Goal: Task Accomplishment & Management: Use online tool/utility

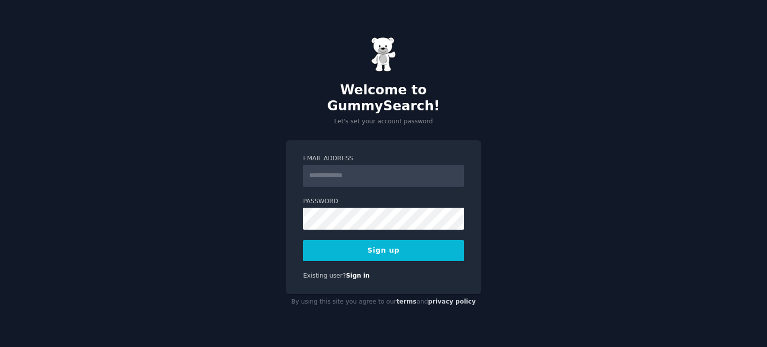
click at [348, 165] on input "Email Address" at bounding box center [383, 176] width 161 height 22
type input "**********"
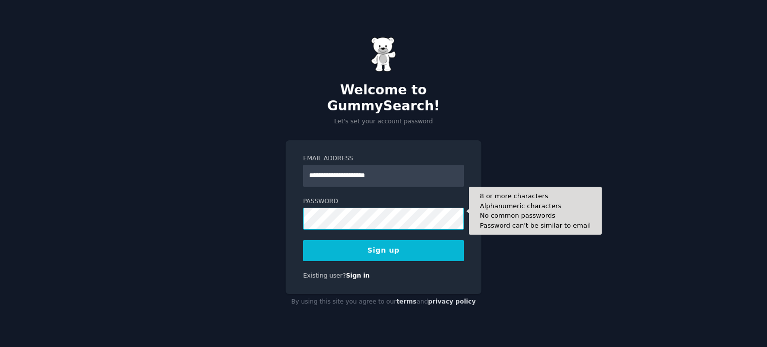
click at [303, 240] on button "Sign up" at bounding box center [383, 250] width 161 height 21
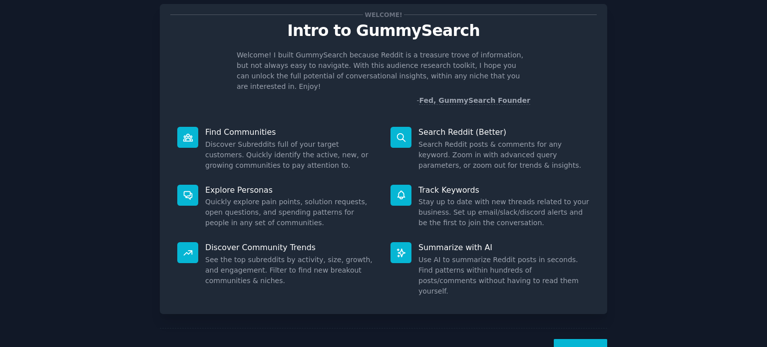
scroll to position [43, 0]
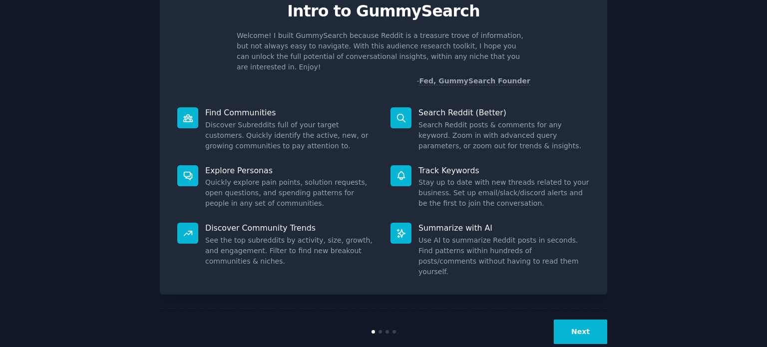
click at [565, 328] on div "Next" at bounding box center [383, 331] width 447 height 46
click at [571, 319] on button "Next" at bounding box center [579, 331] width 53 height 24
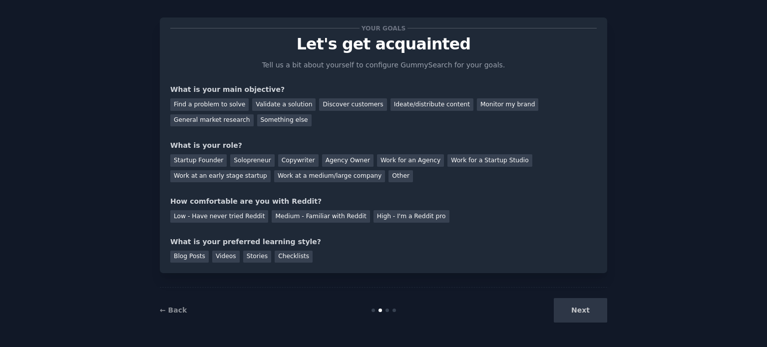
scroll to position [10, 0]
click at [215, 102] on div "Find a problem to solve" at bounding box center [209, 105] width 78 height 12
click at [244, 161] on div "Solopreneur" at bounding box center [252, 161] width 44 height 12
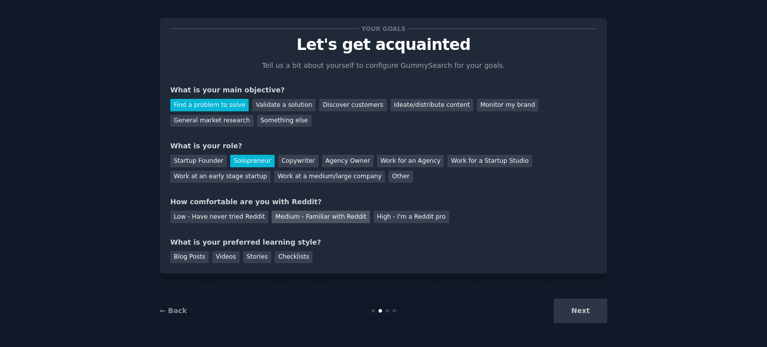
click at [285, 221] on div "Medium - Familiar with Reddit" at bounding box center [321, 217] width 98 height 12
click at [279, 258] on div "Checklists" at bounding box center [293, 257] width 38 height 12
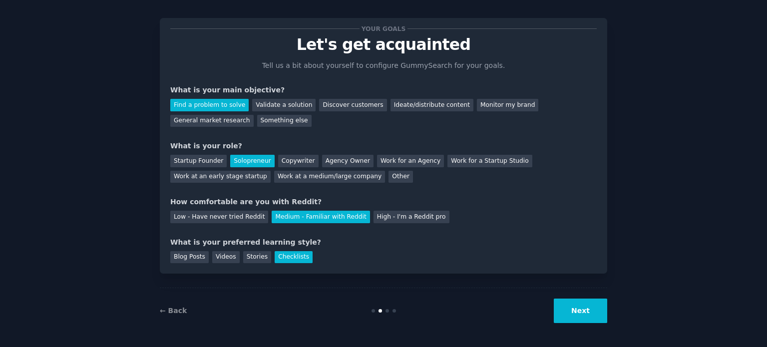
click at [576, 310] on button "Next" at bounding box center [579, 310] width 53 height 24
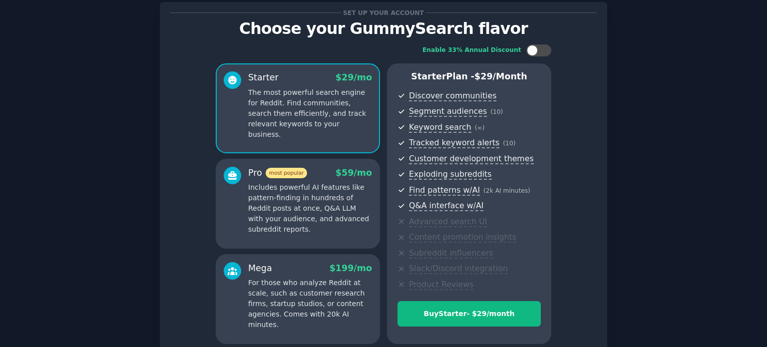
scroll to position [24, 0]
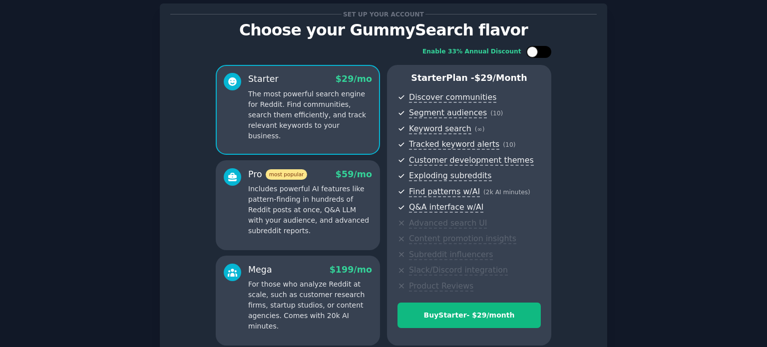
click at [544, 53] on div at bounding box center [543, 51] width 5 height 5
click at [544, 53] on div at bounding box center [545, 51] width 11 height 11
checkbox input "false"
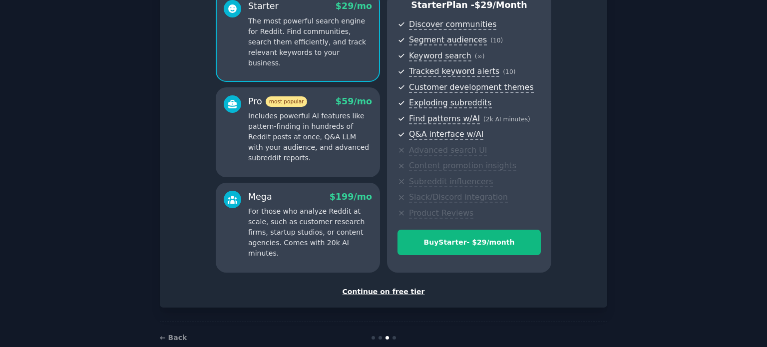
scroll to position [117, 0]
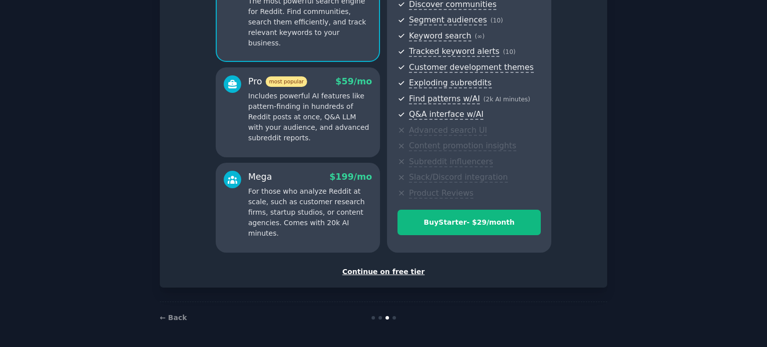
click at [379, 271] on div "Continue on free tier" at bounding box center [383, 272] width 426 height 10
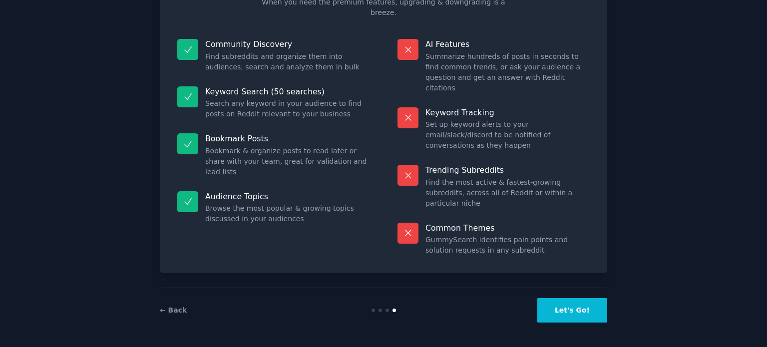
scroll to position [41, 0]
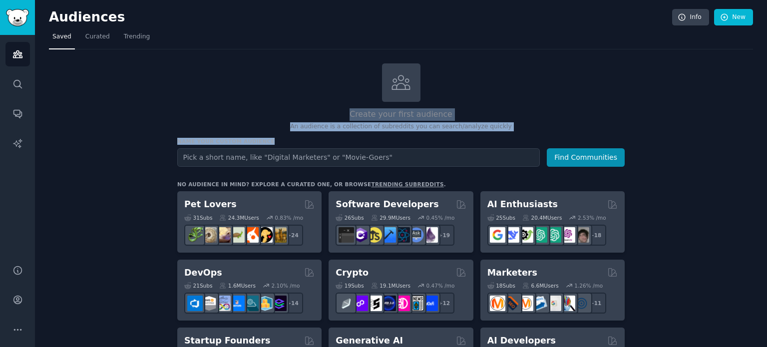
drag, startPoint x: 766, startPoint y: 74, endPoint x: 766, endPoint y: 137, distance: 63.4
click at [766, 137] on main "Audiences Info New Saved Curated Trending Create your first audience An audienc…" at bounding box center [401, 173] width 732 height 347
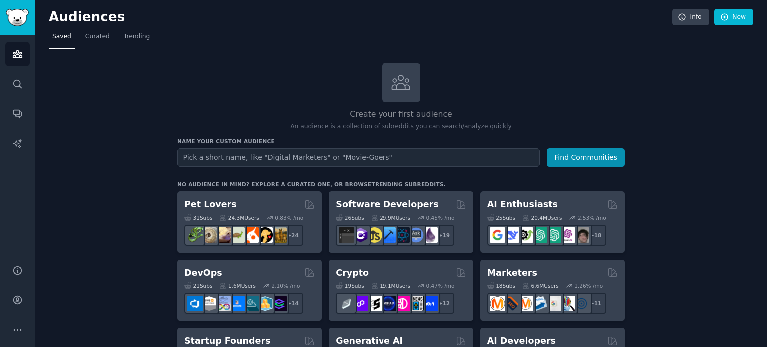
drag, startPoint x: 766, startPoint y: 95, endPoint x: 766, endPoint y: 105, distance: 10.0
click at [766, 105] on main "Audiences Info New Saved Curated Trending Create your first audience An audienc…" at bounding box center [401, 173] width 732 height 347
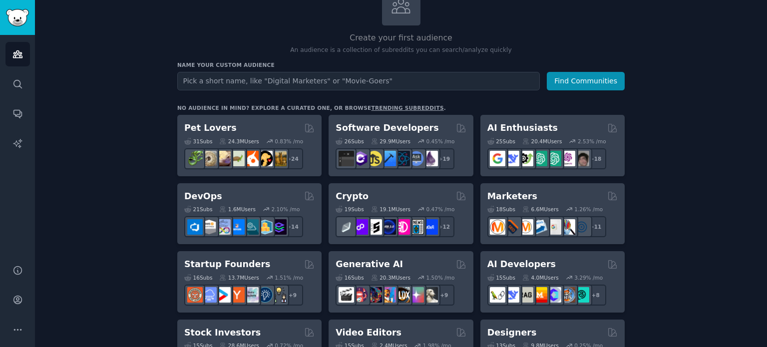
scroll to position [79, 0]
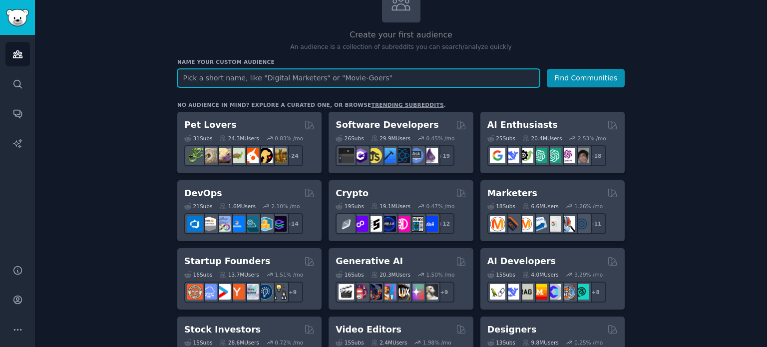
click at [368, 76] on input "text" at bounding box center [358, 78] width 362 height 18
type input "Retro"
click at [546, 69] on button "Find Communities" at bounding box center [585, 78] width 78 height 18
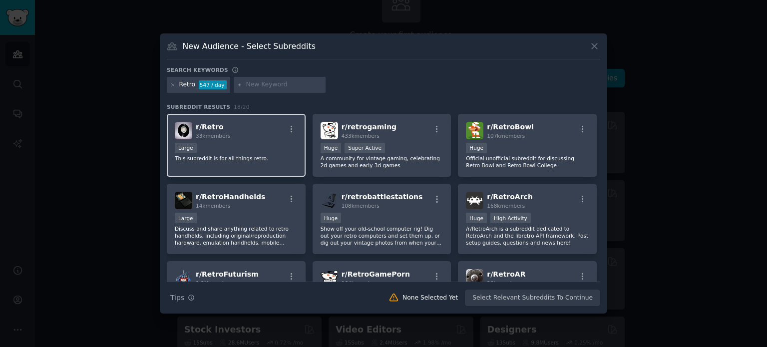
click at [232, 152] on div "Large" at bounding box center [236, 149] width 123 height 12
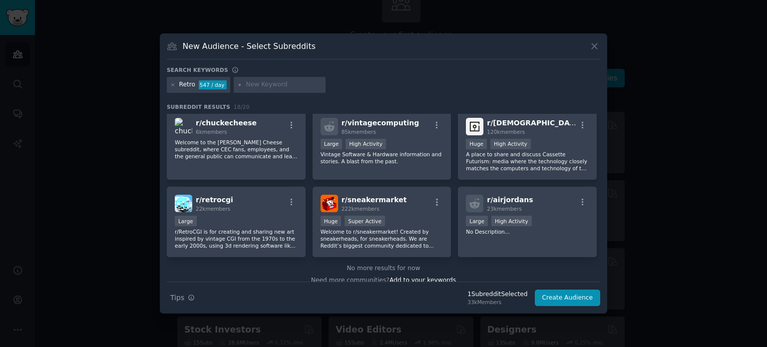
scroll to position [313, 0]
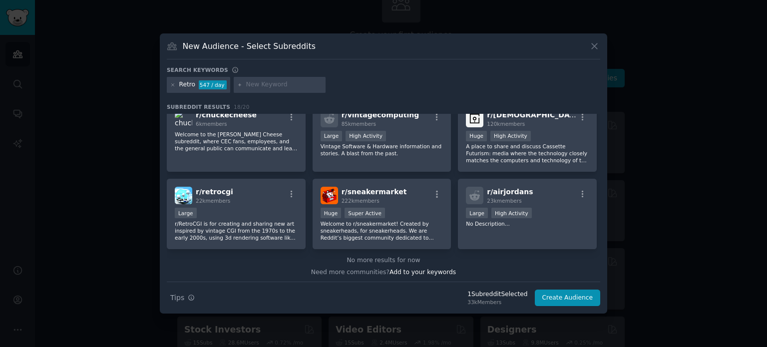
click at [256, 81] on input "text" at bounding box center [284, 84] width 76 height 9
type input "vinyl"
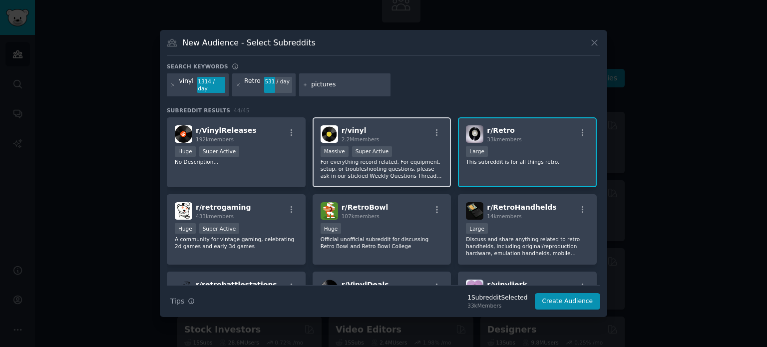
type input "pictures"
click at [400, 129] on div "r/ vinyl 2.2M members" at bounding box center [381, 133] width 123 height 17
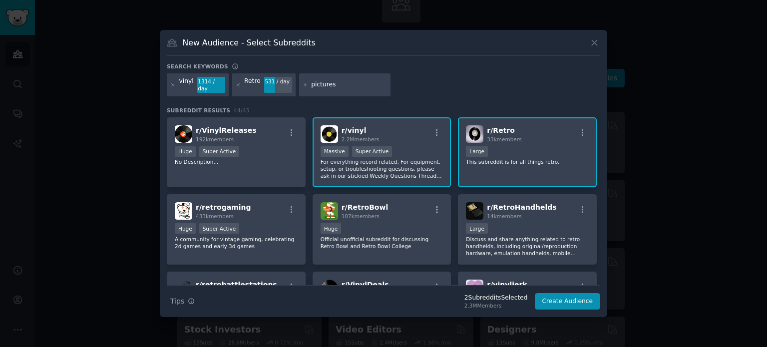
click at [343, 79] on div "pictures" at bounding box center [345, 84] width 92 height 23
click at [343, 83] on input "pictures" at bounding box center [349, 84] width 76 height 9
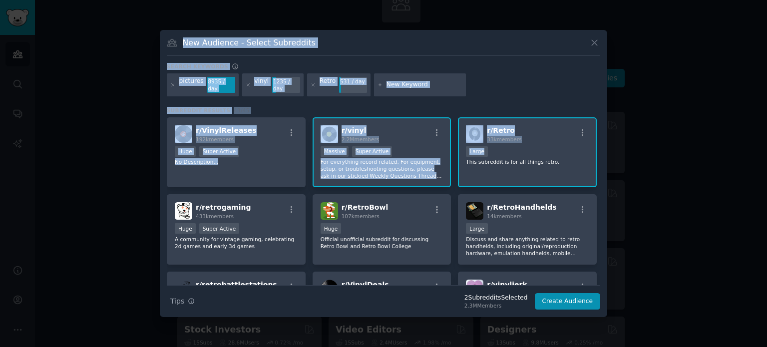
drag, startPoint x: 599, startPoint y: 140, endPoint x: 607, endPoint y: 203, distance: 63.4
click at [607, 203] on div "​ New Audience - Select Subreddits Search keywords Try a 2-4 keywords your audi…" at bounding box center [383, 173] width 760 height 347
click at [548, 81] on div "pictures 8935 / day vinyl 1235 / day Retro 531 / day" at bounding box center [383, 86] width 433 height 26
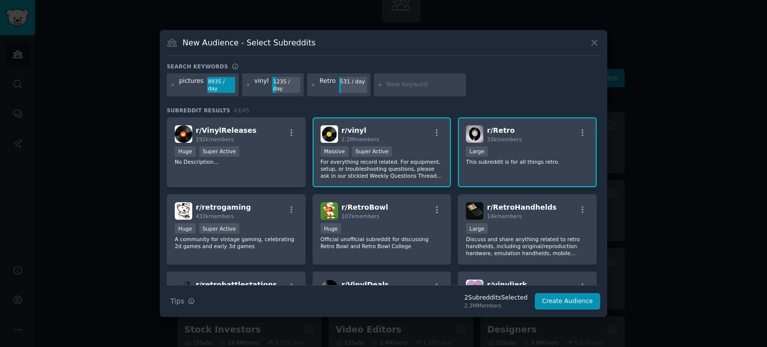
click at [181, 86] on div "pictures" at bounding box center [191, 85] width 24 height 16
drag, startPoint x: 597, startPoint y: 135, endPoint x: 605, endPoint y: 169, distance: 34.9
click at [605, 169] on div "New Audience - Select Subreddits Search keywords Try a 2-4 keywords your audien…" at bounding box center [383, 173] width 447 height 287
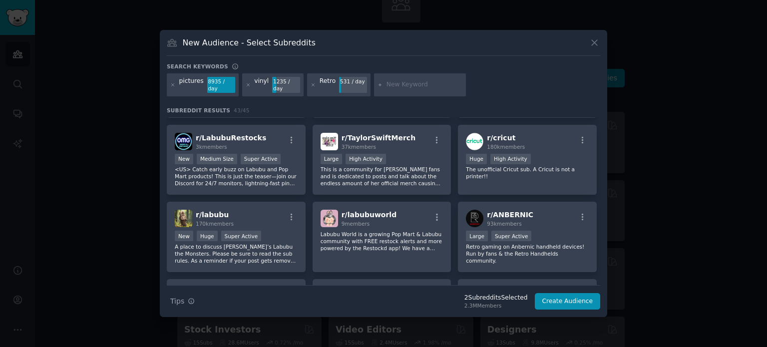
scroll to position [792, 0]
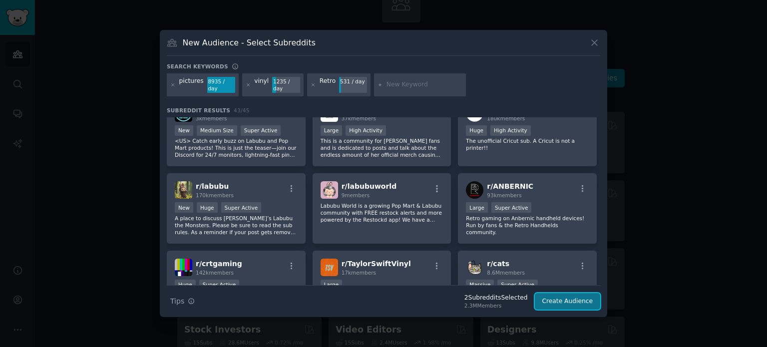
click at [571, 299] on button "Create Audience" at bounding box center [568, 301] width 66 height 17
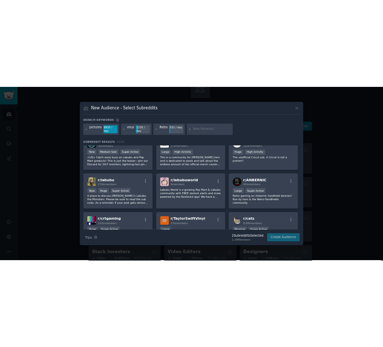
scroll to position [0, 0]
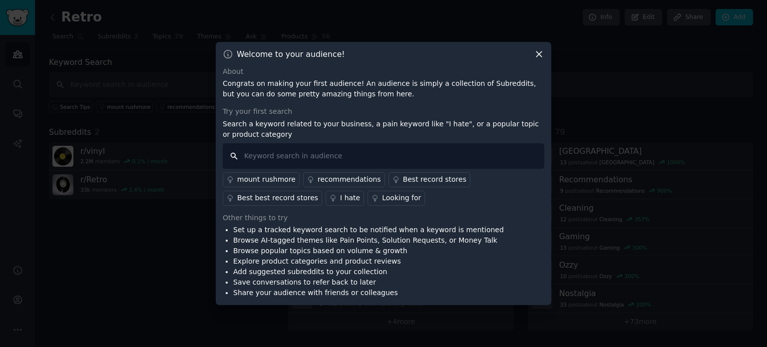
click at [269, 161] on input "text" at bounding box center [383, 155] width 321 height 25
paste input "I can’t stand when"
type input "I can’t stand when"
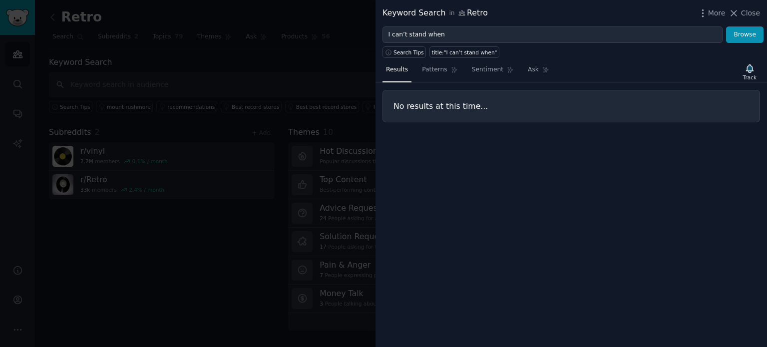
click at [250, 266] on div at bounding box center [383, 173] width 767 height 347
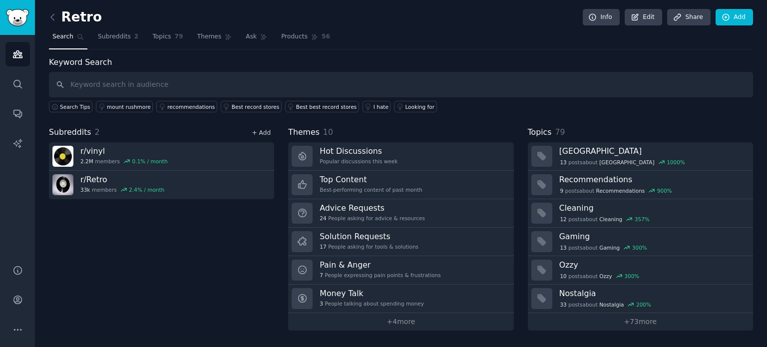
click at [265, 130] on link "+ Add" at bounding box center [261, 132] width 19 height 7
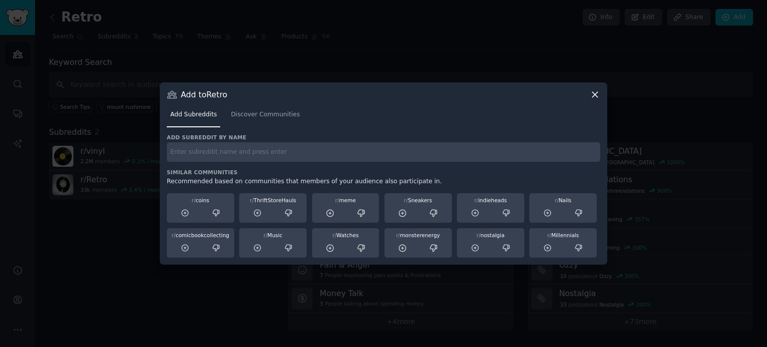
click at [250, 156] on input "text" at bounding box center [383, 151] width 433 height 19
type input "p"
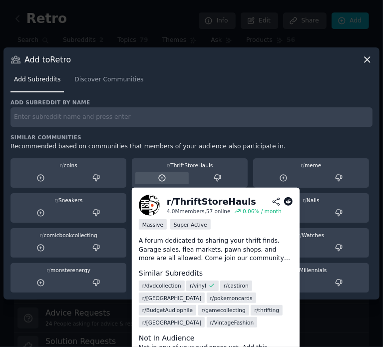
click at [165, 183] on div at bounding box center [161, 178] width 53 height 12
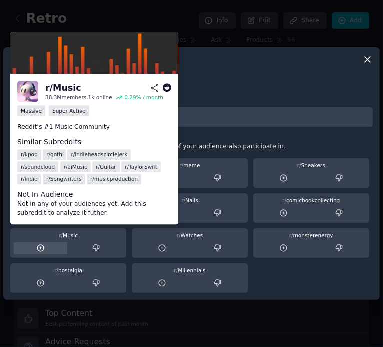
click at [44, 246] on icon at bounding box center [40, 248] width 9 height 9
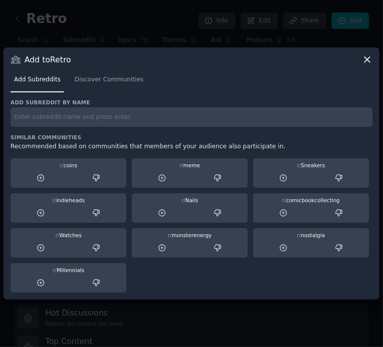
click at [95, 113] on input "text" at bounding box center [191, 116] width 362 height 19
type input "picture"
click at [369, 61] on icon at bounding box center [366, 59] width 5 height 5
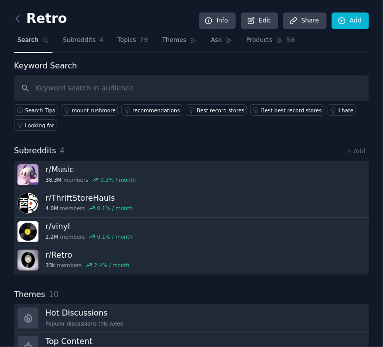
click at [22, 19] on link at bounding box center [20, 19] width 12 height 16
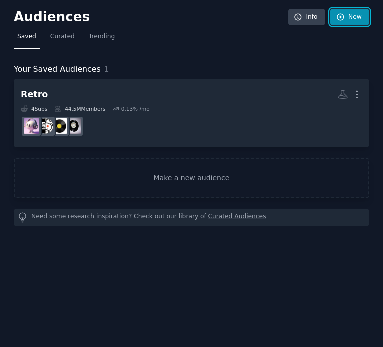
click at [352, 15] on link "New" at bounding box center [349, 17] width 39 height 17
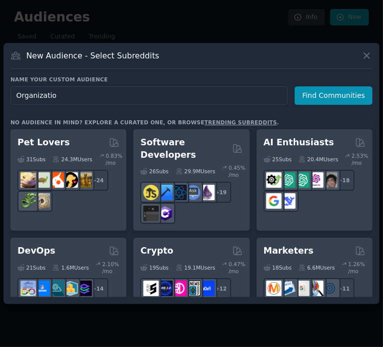
type input "Organization"
click button "Find Communities" at bounding box center [333, 95] width 78 height 18
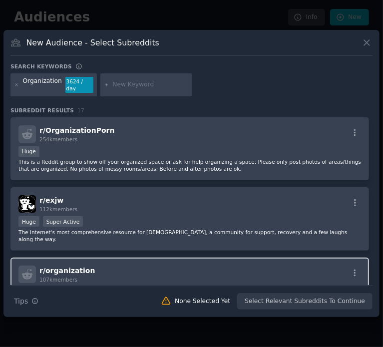
click at [148, 266] on div "r/ organization 107k members" at bounding box center [189, 274] width 342 height 17
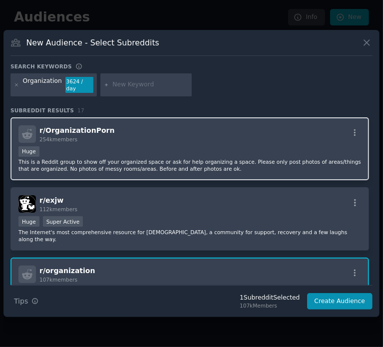
click at [323, 146] on div "Huge" at bounding box center [189, 152] width 342 height 12
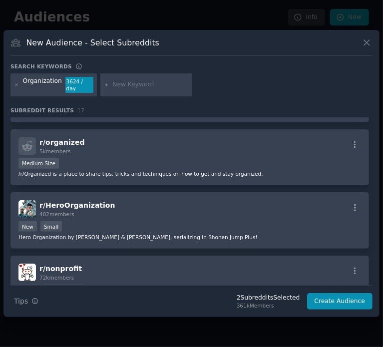
scroll to position [551, 0]
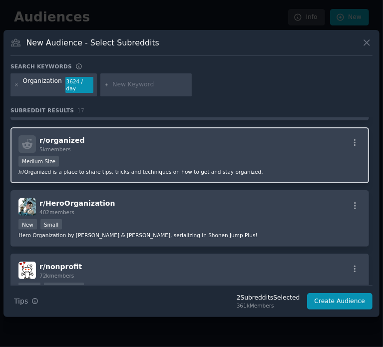
click at [266, 156] on div "Medium Size" at bounding box center [189, 162] width 342 height 12
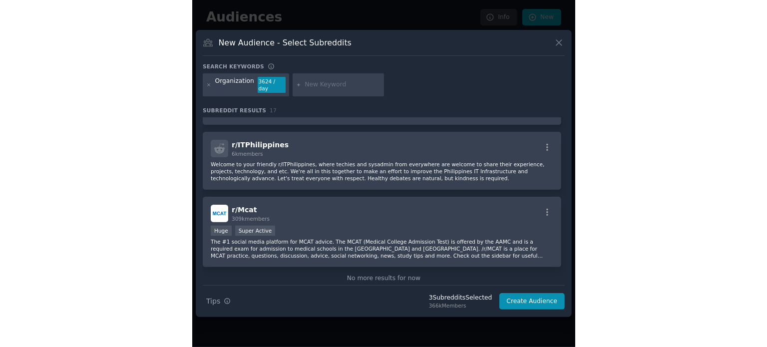
scroll to position [1033, 0]
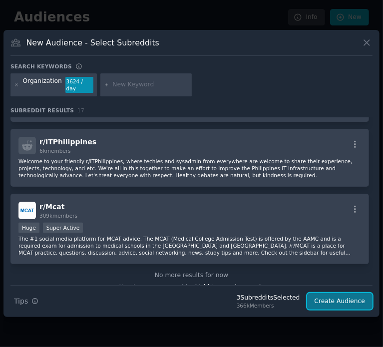
click at [330, 297] on button "Create Audience" at bounding box center [340, 301] width 66 height 17
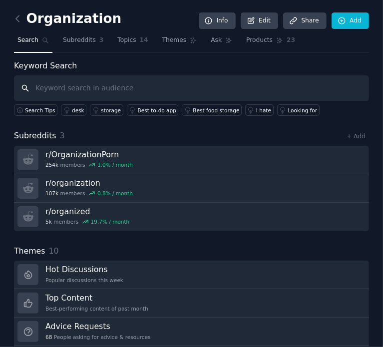
click at [236, 84] on input "text" at bounding box center [191, 87] width 355 height 25
paste input "Why is it so hard to"
type input "Why is it so hard to"
click at [256, 109] on div "I hate" at bounding box center [263, 110] width 15 height 7
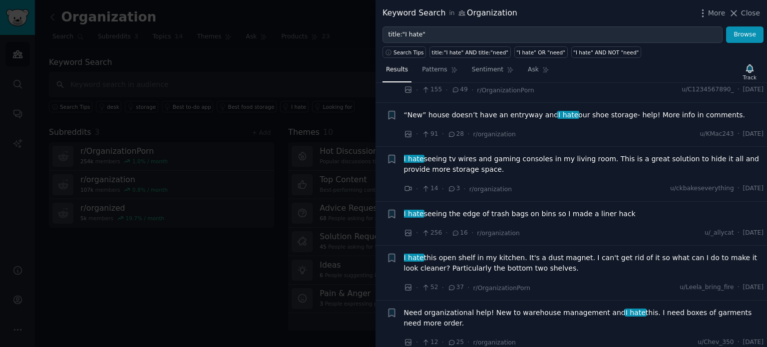
scroll to position [231, 0]
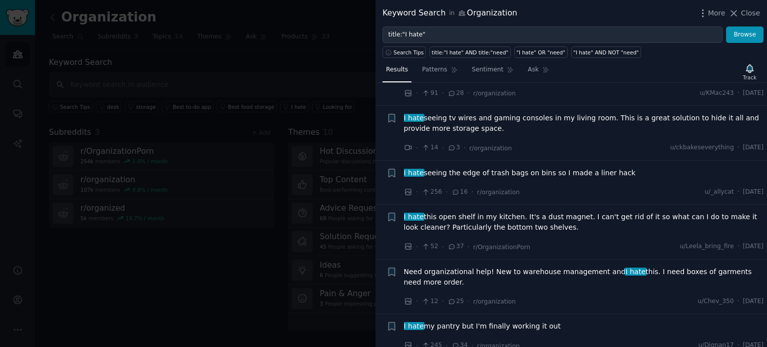
click at [588, 168] on span "I hate seeing the edge of trash bags on bins so I made a liner hack" at bounding box center [520, 173] width 232 height 10
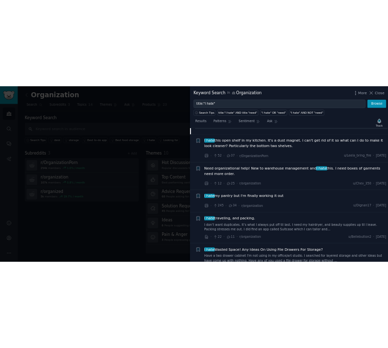
scroll to position [898, 0]
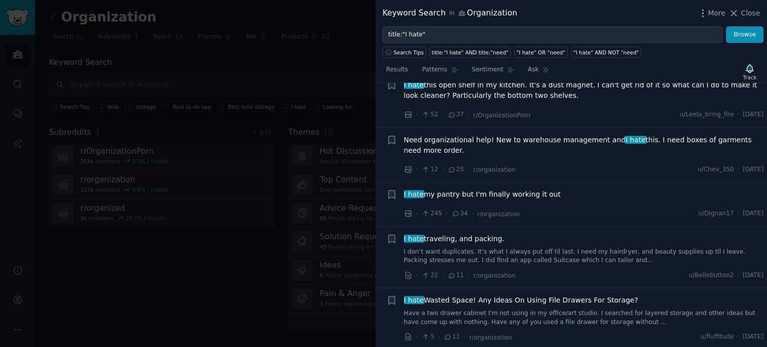
click at [764, 296] on li "+ I hate Wasted Space! Any Ideas On Using File Drawers For Storage? Have a two …" at bounding box center [570, 318] width 391 height 61
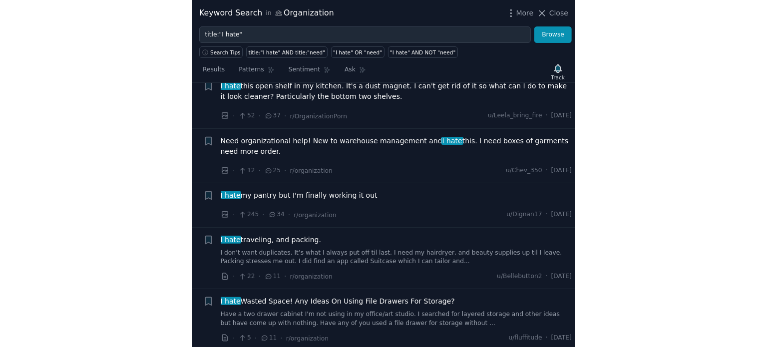
scroll to position [906, 0]
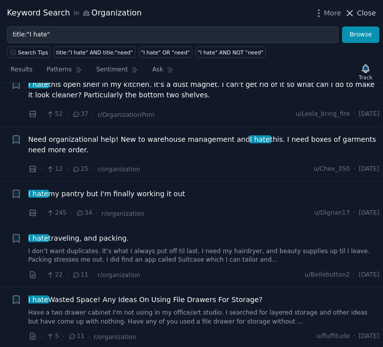
click at [355, 9] on icon at bounding box center [349, 13] width 10 height 10
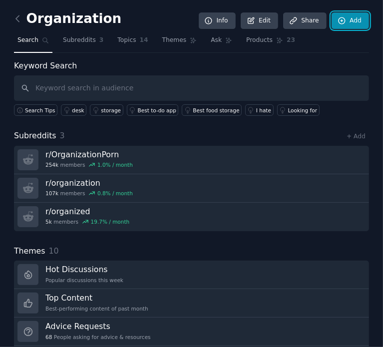
click at [357, 23] on link "Add" at bounding box center [349, 20] width 37 height 17
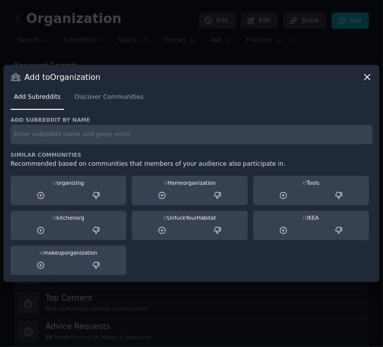
click at [368, 79] on icon at bounding box center [367, 77] width 10 height 10
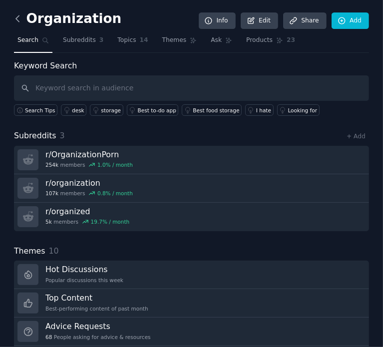
click at [18, 22] on icon at bounding box center [17, 18] width 10 height 10
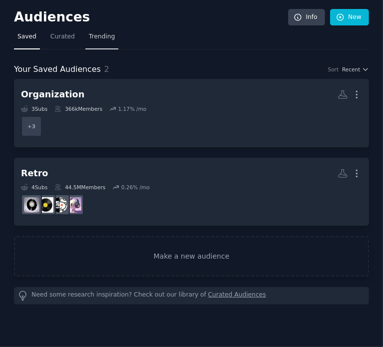
click at [85, 41] on link "Trending" at bounding box center [101, 39] width 33 height 20
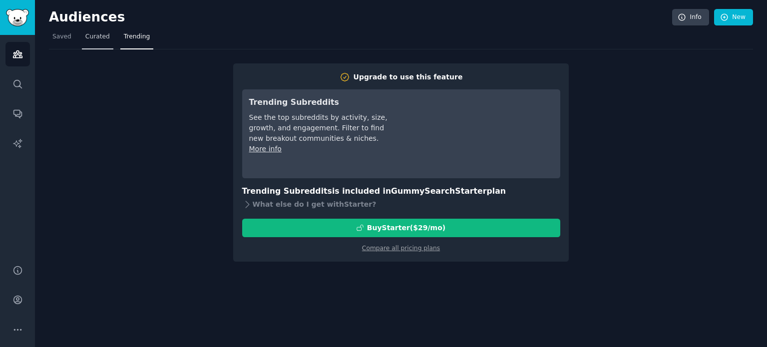
click at [90, 37] on span "Curated" at bounding box center [97, 36] width 24 height 9
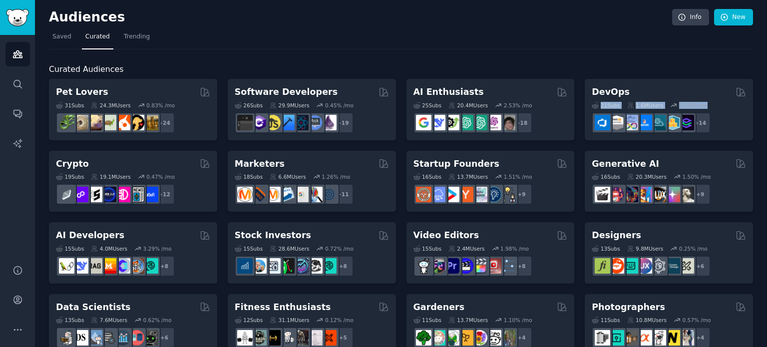
drag, startPoint x: 766, startPoint y: 79, endPoint x: 766, endPoint y: 107, distance: 28.4
click at [766, 107] on main "Audiences Info New Saved Curated Trending Curated Audiences Pet Lovers 31 Sub s…" at bounding box center [401, 173] width 732 height 347
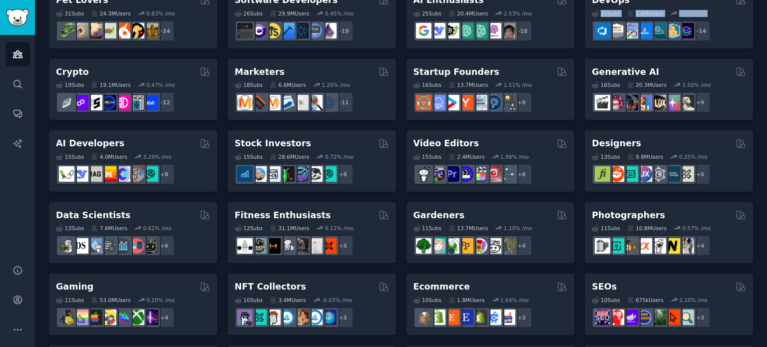
scroll to position [154, 0]
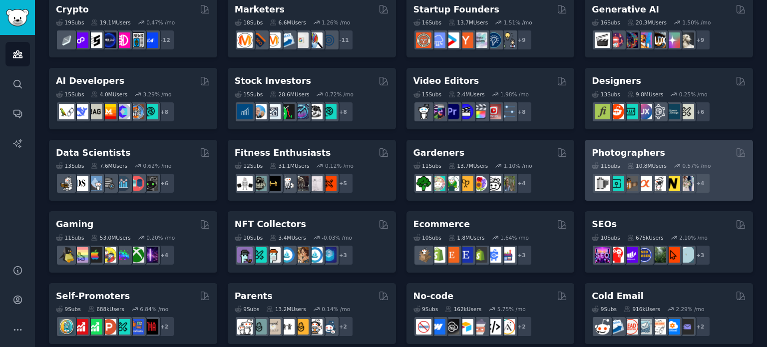
click at [676, 149] on div "Photographers Curated by GummySearch" at bounding box center [668, 153] width 154 height 12
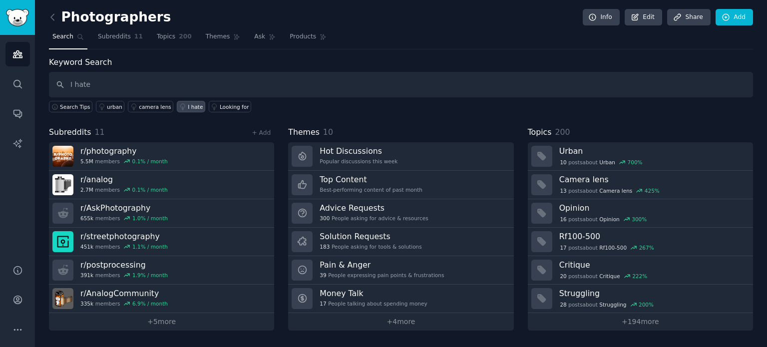
type input "I hate"
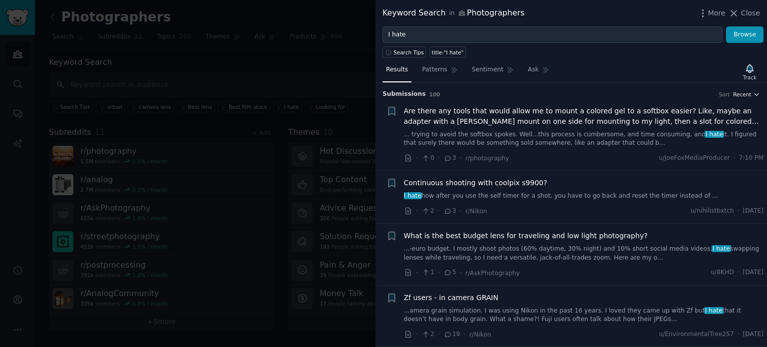
click at [745, 94] on span "Recent" at bounding box center [742, 94] width 18 height 7
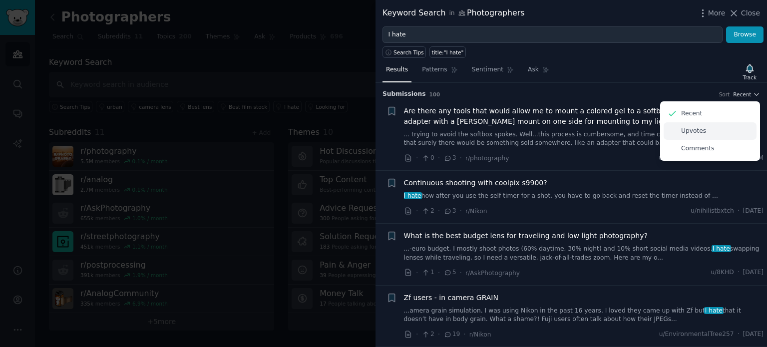
click at [702, 133] on div "Upvotes" at bounding box center [709, 130] width 93 height 17
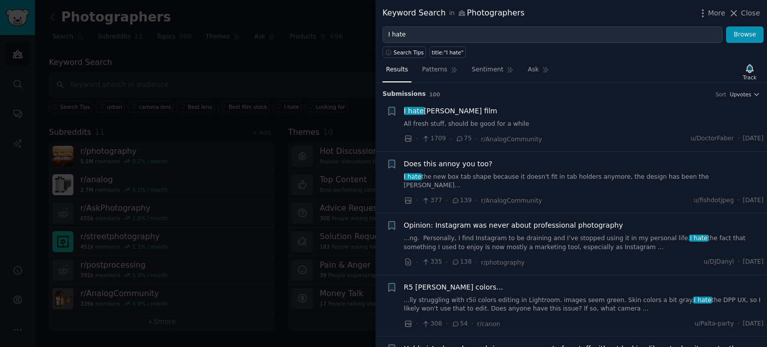
click at [463, 162] on span "Does this annoy you too?" at bounding box center [448, 164] width 89 height 10
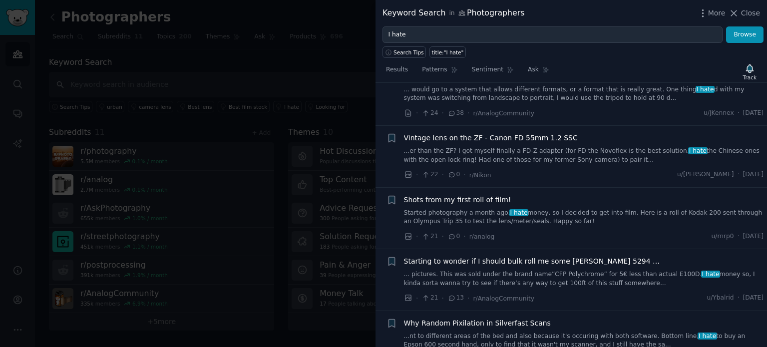
scroll to position [1362, 0]
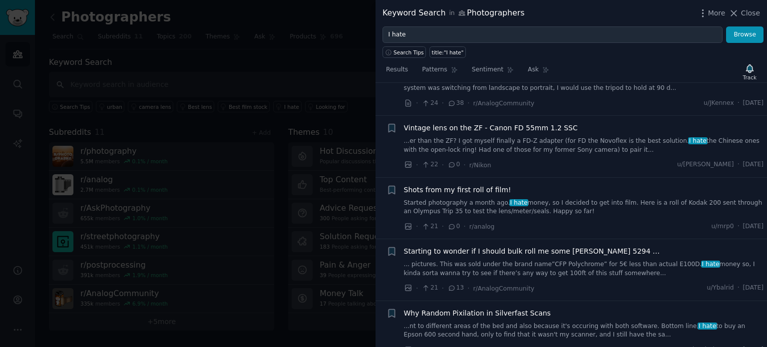
click at [306, 59] on div at bounding box center [383, 173] width 767 height 347
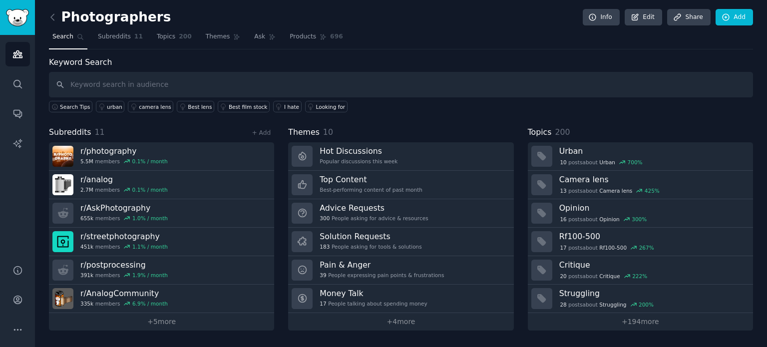
click at [55, 22] on link at bounding box center [55, 17] width 12 height 16
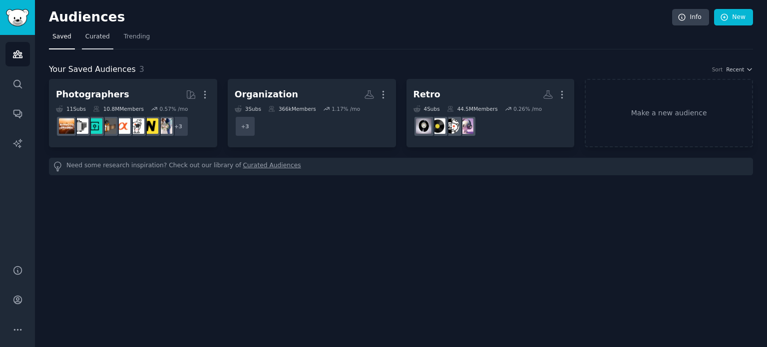
click at [88, 36] on span "Curated" at bounding box center [97, 36] width 24 height 9
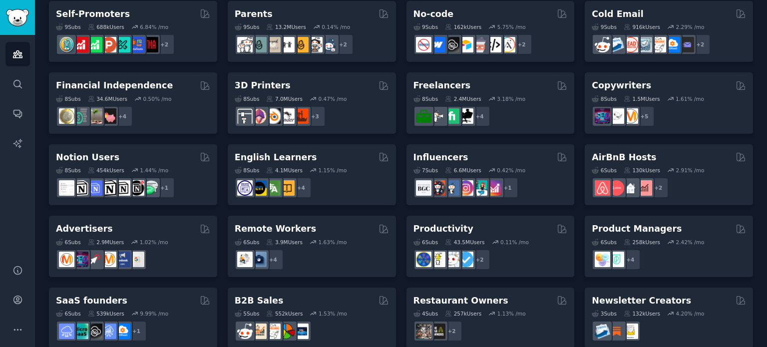
scroll to position [451, 0]
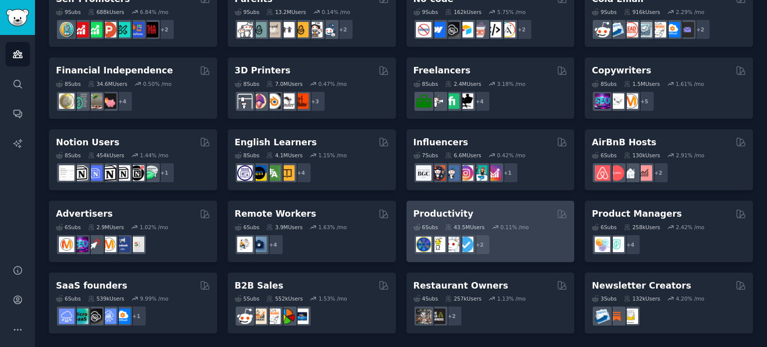
click at [486, 211] on div "Productivity" at bounding box center [490, 214] width 154 height 12
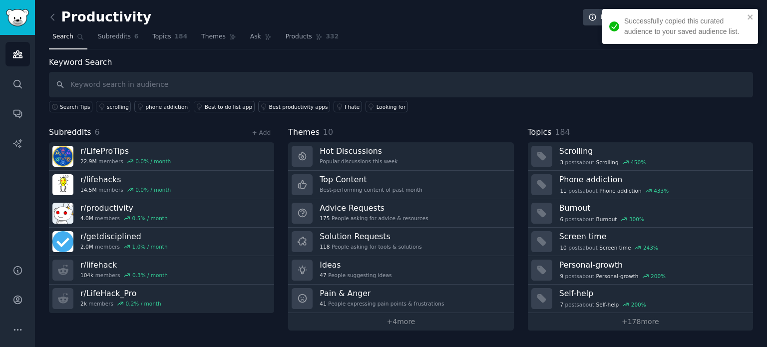
click at [509, 75] on input "text" at bounding box center [401, 84] width 704 height 25
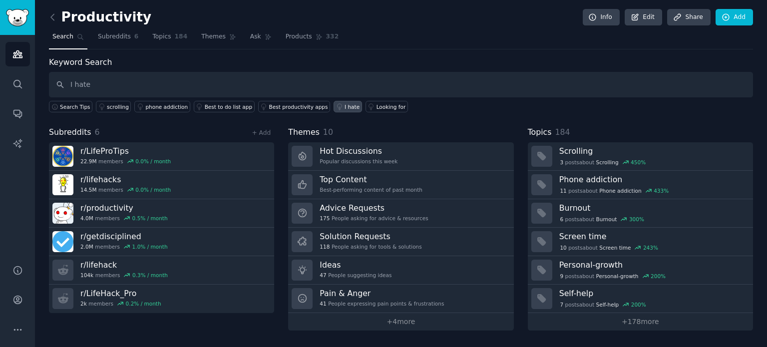
type input "I hate"
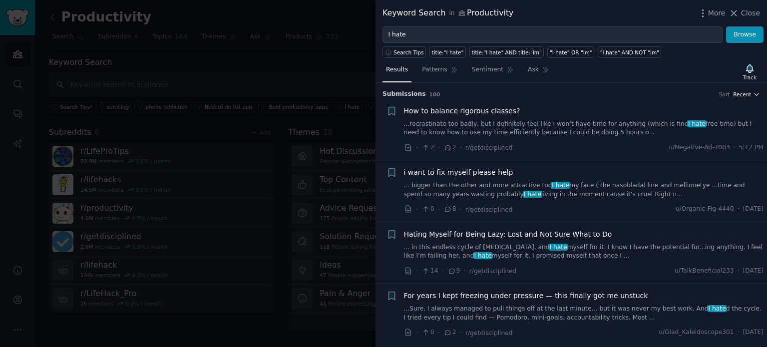
click at [739, 93] on span "Recent" at bounding box center [742, 94] width 18 height 7
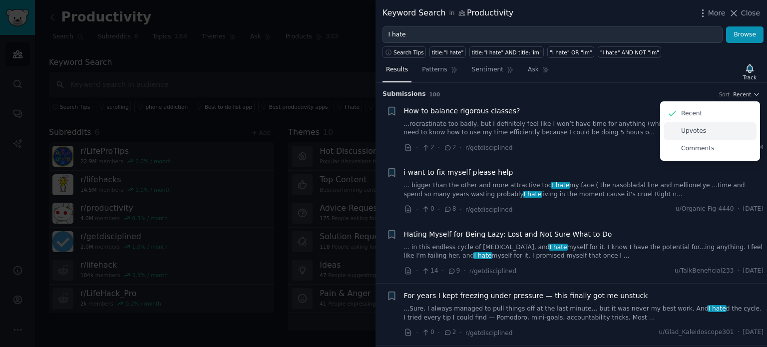
click at [705, 128] on div "Upvotes" at bounding box center [709, 130] width 93 height 17
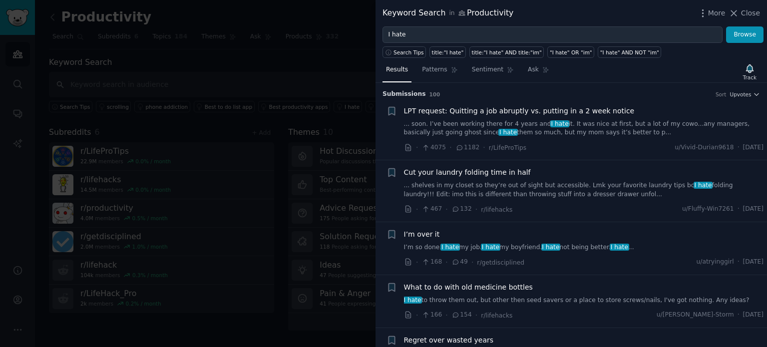
click at [460, 170] on span "Cut your laundry folding time in half" at bounding box center [467, 172] width 127 height 10
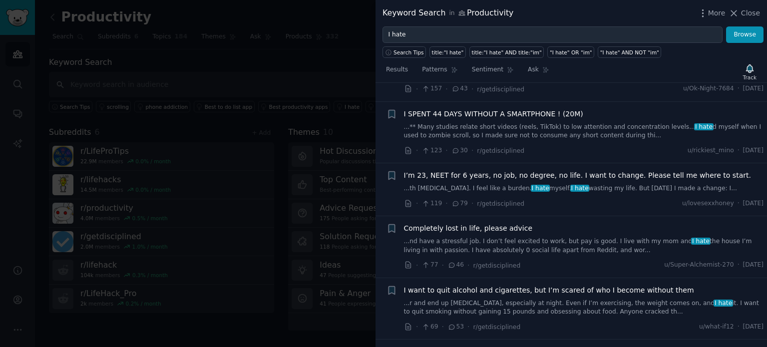
scroll to position [533, 0]
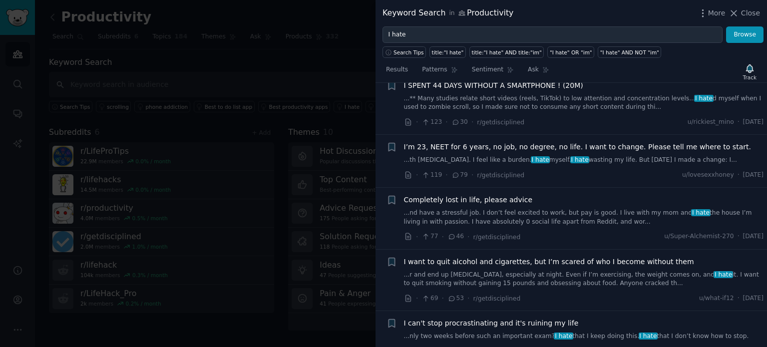
click at [273, 69] on div at bounding box center [383, 173] width 767 height 347
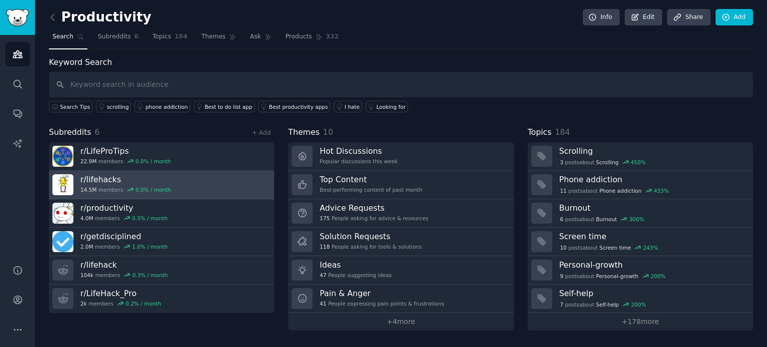
click at [102, 180] on h3 "r/ lifehacks" at bounding box center [125, 179] width 90 height 10
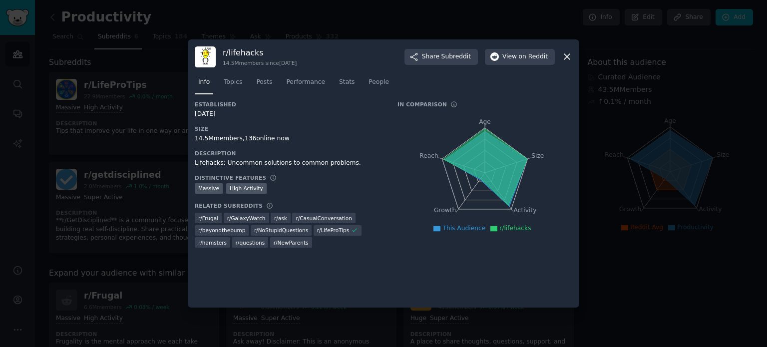
click at [566, 59] on icon at bounding box center [566, 56] width 10 height 10
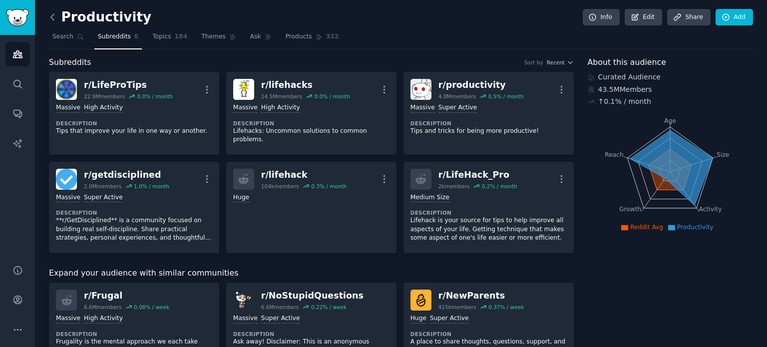
click at [52, 18] on icon at bounding box center [52, 17] width 3 height 6
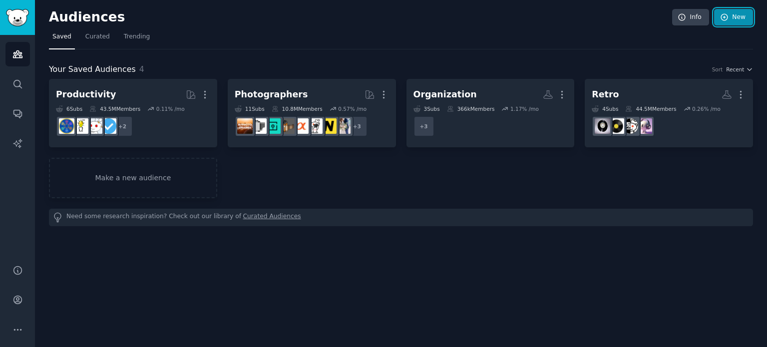
click at [730, 20] on link "New" at bounding box center [733, 17] width 39 height 17
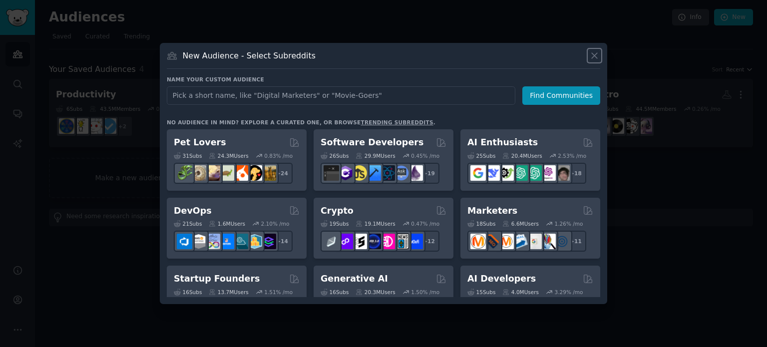
click at [593, 56] on icon at bounding box center [593, 55] width 5 height 5
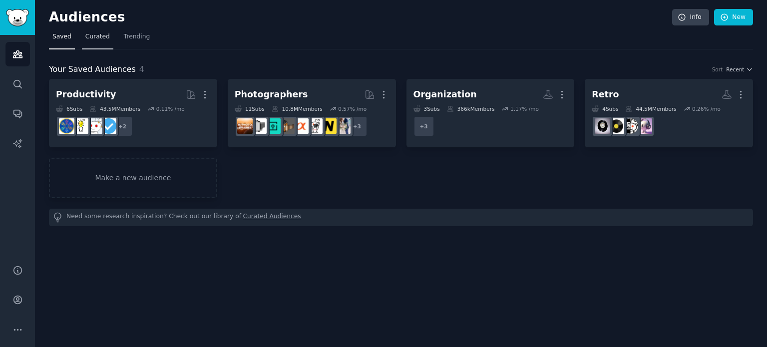
click at [95, 42] on link "Curated" at bounding box center [97, 39] width 31 height 20
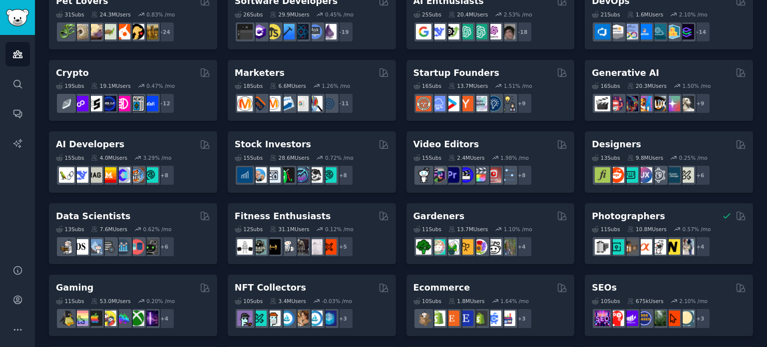
scroll to position [89, 0]
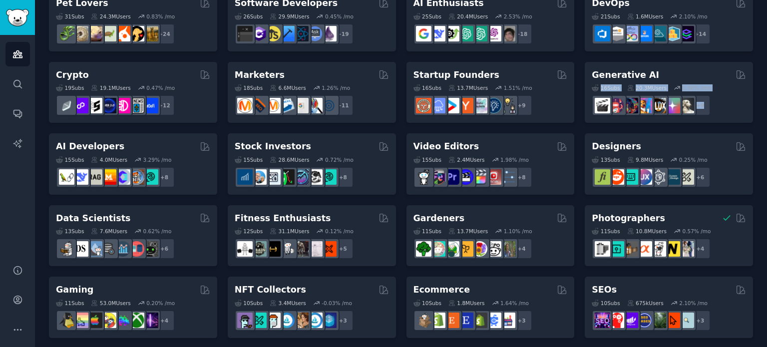
drag, startPoint x: 763, startPoint y: 113, endPoint x: 754, endPoint y: 57, distance: 56.6
click at [754, 57] on div "Audiences Info New Saved Curated Trending Curated Audiences Pet Lovers 31 Sub s…" at bounding box center [401, 310] width 732 height 799
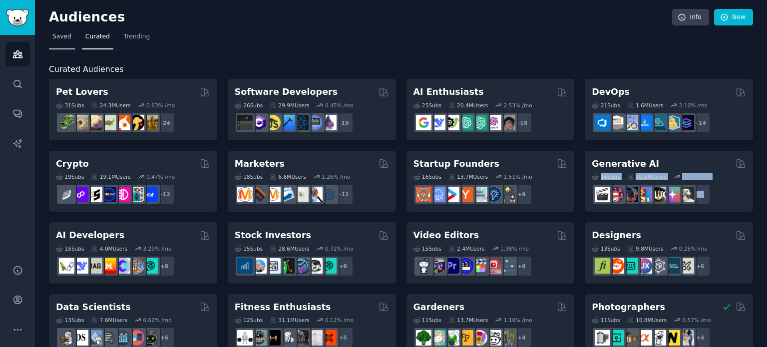
click at [60, 40] on span "Saved" at bounding box center [61, 36] width 19 height 9
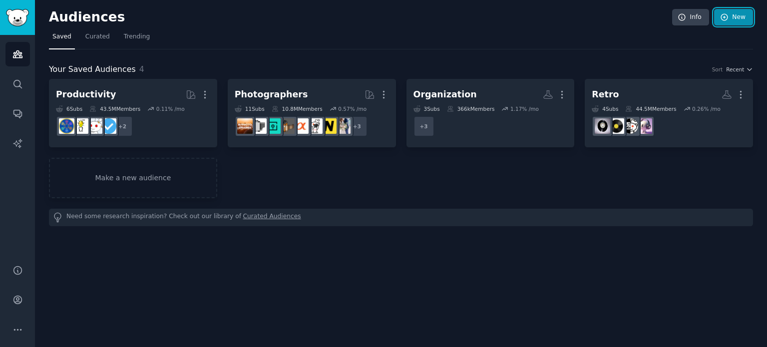
click at [736, 19] on link "New" at bounding box center [733, 17] width 39 height 17
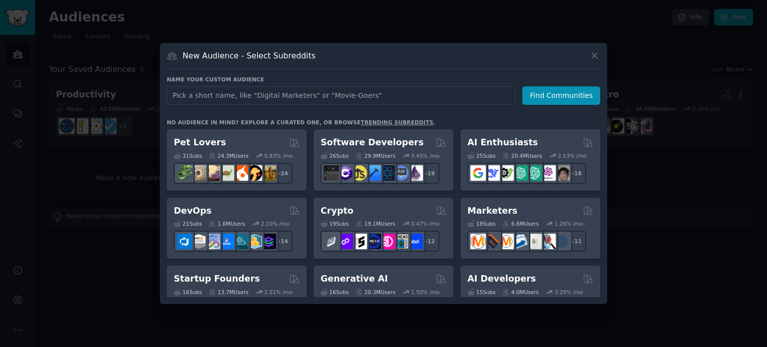
type input "u"
type input "musician"
click button "Find Communities" at bounding box center [561, 95] width 78 height 18
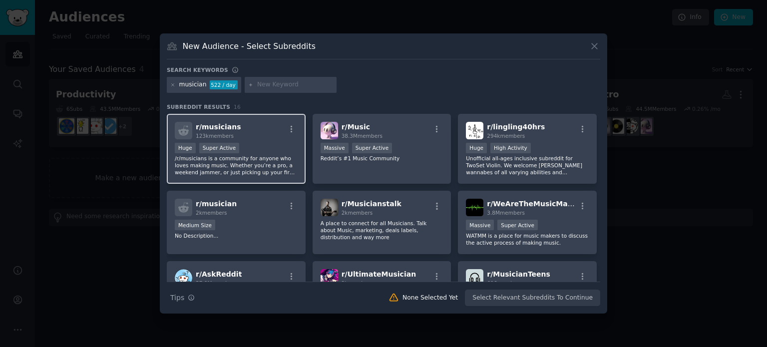
click at [252, 157] on p "/r/musicians is a community for anyone who loves making music. Whether you’re a…" at bounding box center [236, 165] width 123 height 21
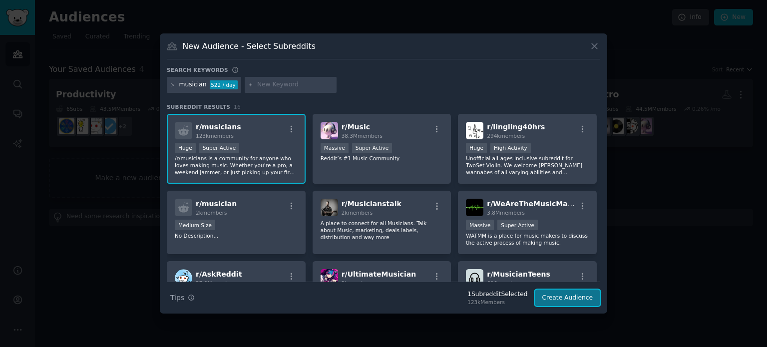
click at [564, 301] on button "Create Audience" at bounding box center [568, 297] width 66 height 17
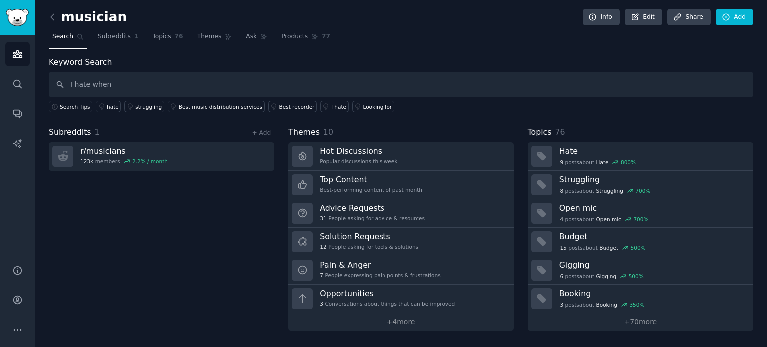
type input "I hate when"
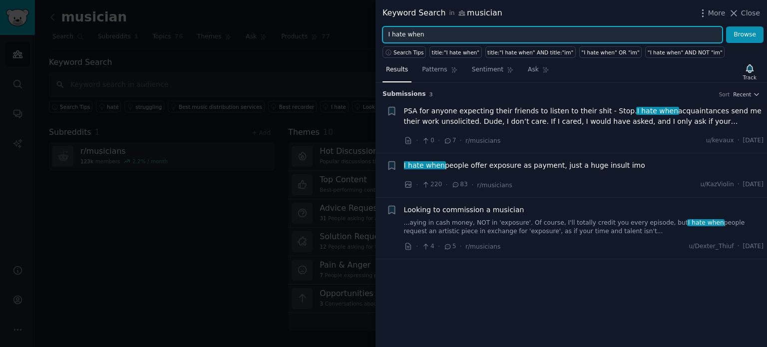
click at [437, 37] on input "I hate when" at bounding box center [552, 34] width 340 height 17
type input "I hate"
click at [726, 26] on button "Browse" at bounding box center [744, 34] width 37 height 17
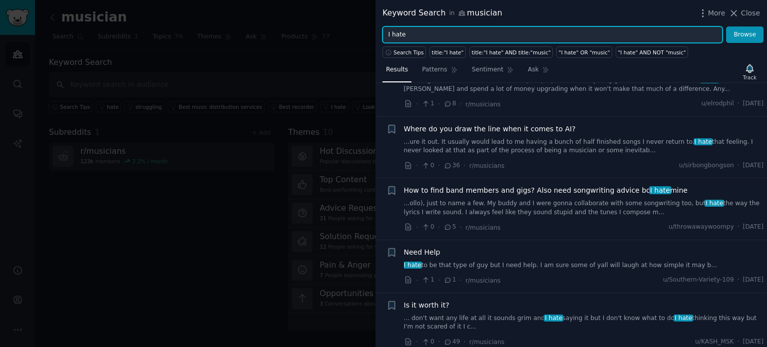
scroll to position [1034, 0]
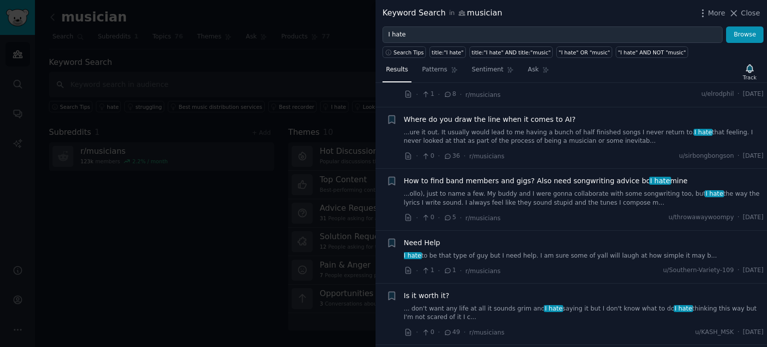
click at [419, 238] on span "Need Help" at bounding box center [422, 243] width 36 height 10
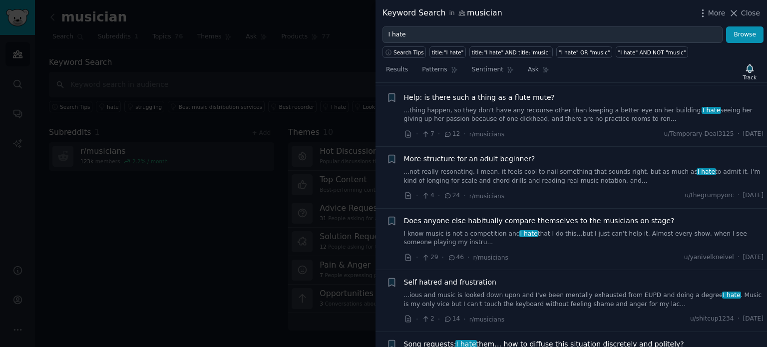
scroll to position [3630, 0]
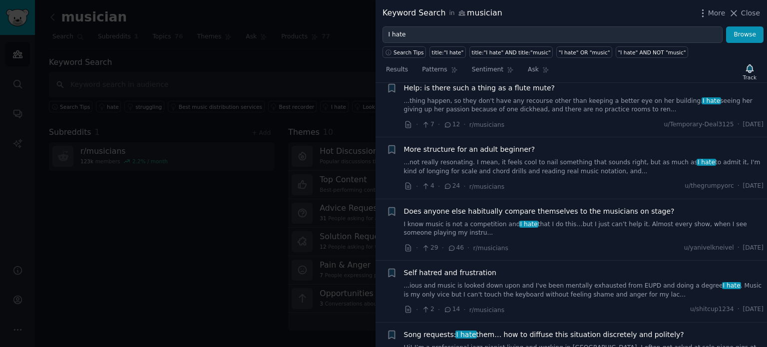
click at [205, 275] on div at bounding box center [383, 173] width 767 height 347
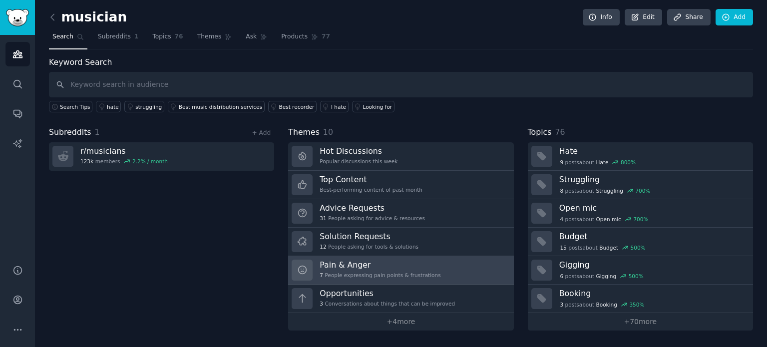
click at [335, 264] on h3 "Pain & Anger" at bounding box center [379, 265] width 121 height 10
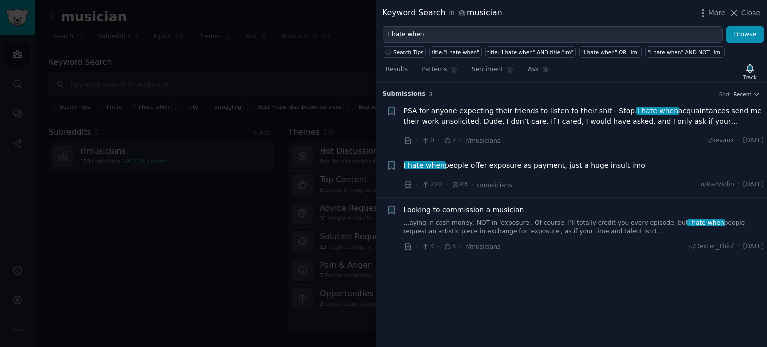
click at [195, 261] on div at bounding box center [383, 173] width 767 height 347
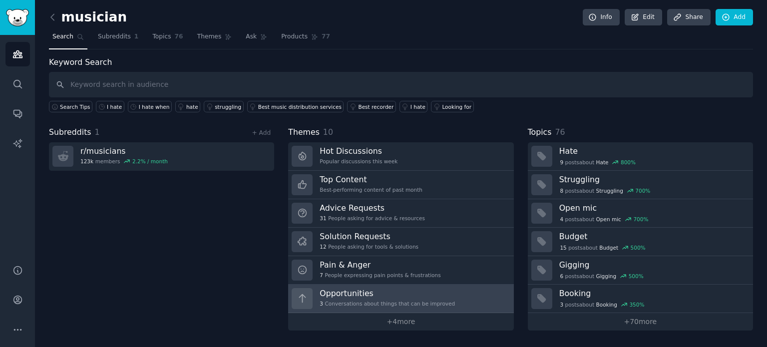
click at [373, 300] on div "3 Conversations about things that can be improved" at bounding box center [386, 303] width 135 height 7
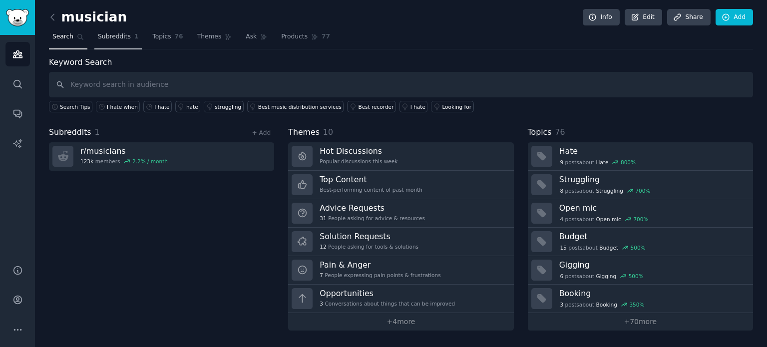
click at [106, 29] on link "Subreddits 1" at bounding box center [117, 39] width 47 height 20
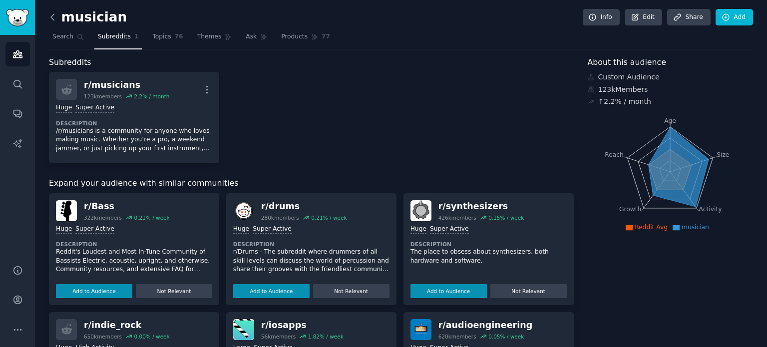
click at [49, 13] on icon at bounding box center [52, 17] width 10 height 10
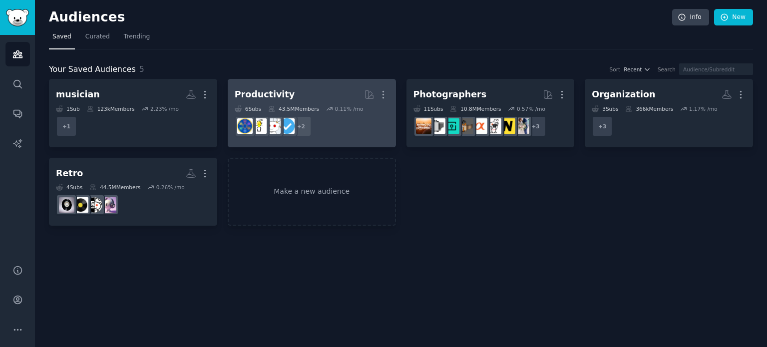
click at [320, 95] on h2 "Productivity More" at bounding box center [312, 94] width 154 height 17
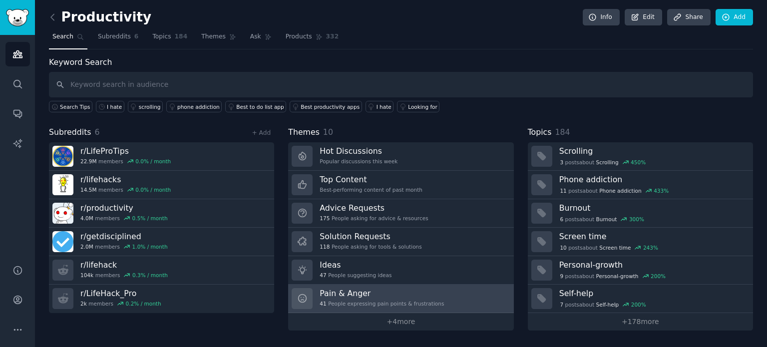
click at [360, 293] on h3 "Pain & Anger" at bounding box center [381, 293] width 124 height 10
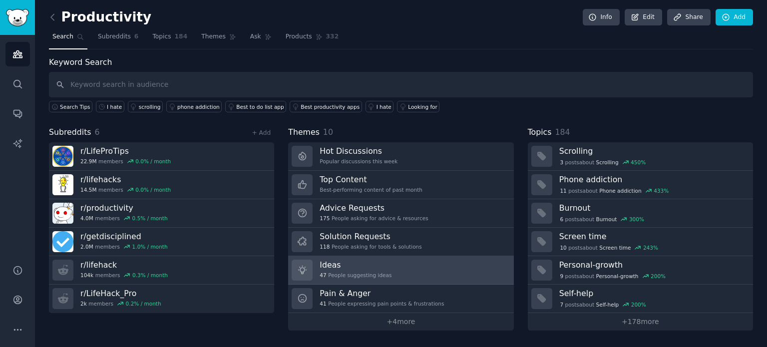
click at [325, 260] on h3 "Ideas" at bounding box center [355, 265] width 72 height 10
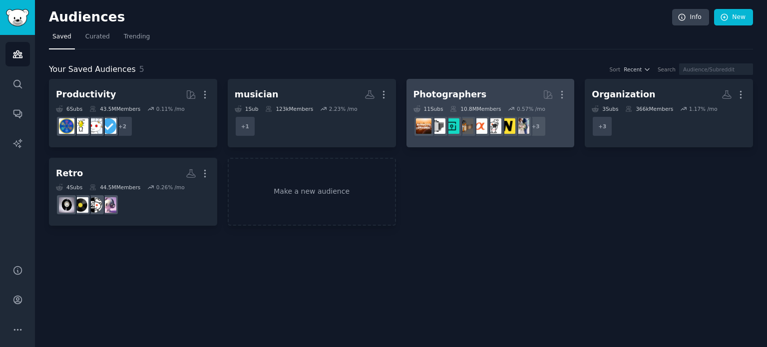
click at [496, 89] on h2 "Photographers More" at bounding box center [490, 94] width 154 height 17
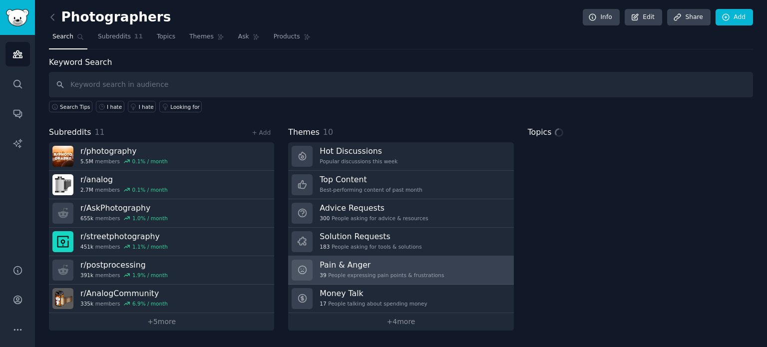
click at [383, 267] on h3 "Pain & Anger" at bounding box center [381, 265] width 124 height 10
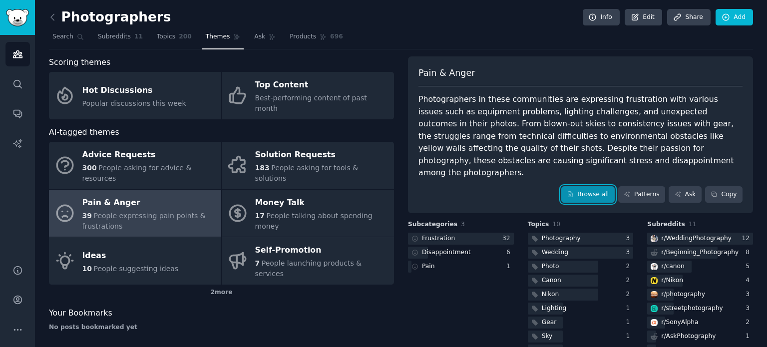
click at [584, 186] on link "Browse all" at bounding box center [587, 194] width 53 height 17
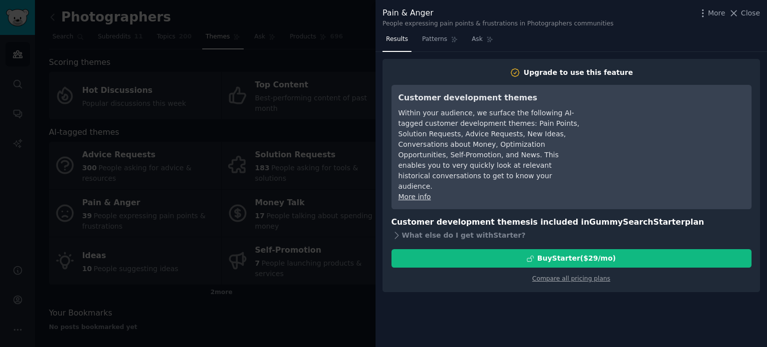
click at [318, 293] on div at bounding box center [383, 173] width 767 height 347
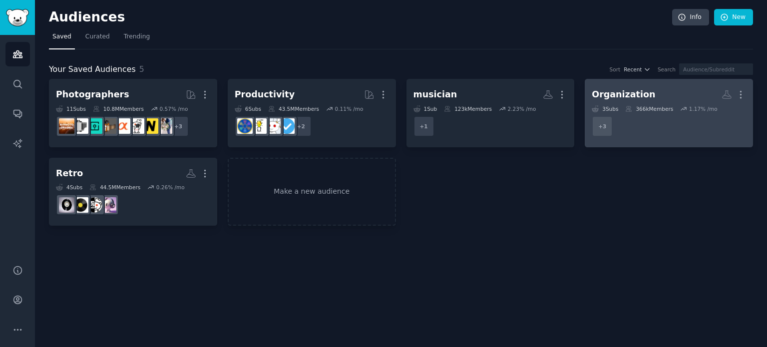
click at [663, 92] on h2 "Organization More" at bounding box center [668, 94] width 154 height 17
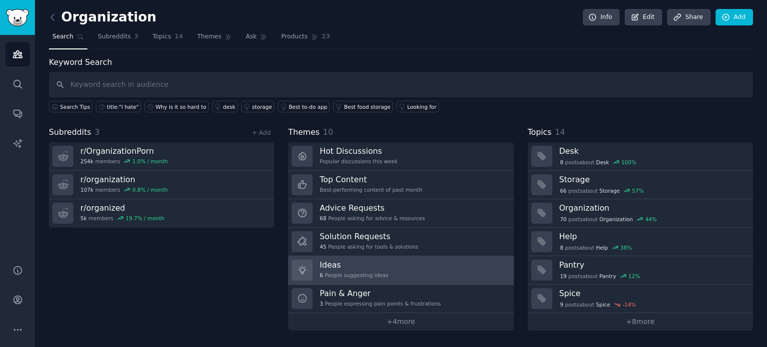
click at [411, 278] on link "Ideas 6 People suggesting ideas" at bounding box center [400, 270] width 225 height 28
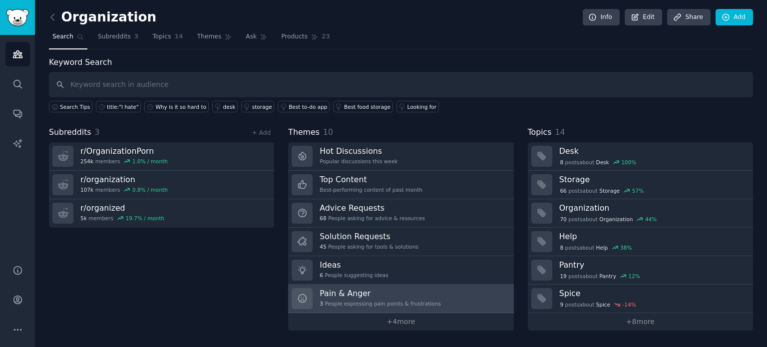
click at [355, 291] on h3 "Pain & Anger" at bounding box center [379, 293] width 121 height 10
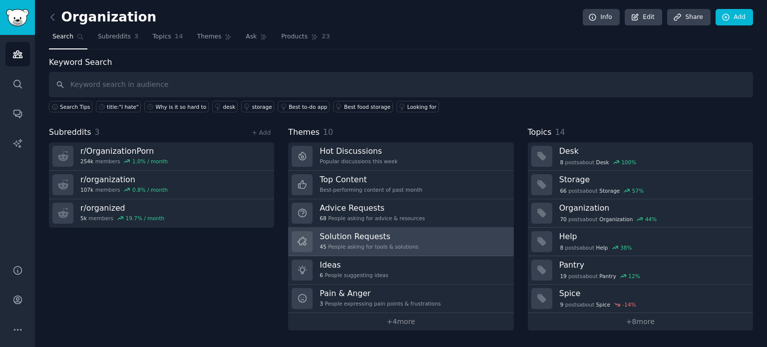
click at [365, 241] on div "Solution Requests 45 People asking for tools & solutions" at bounding box center [368, 241] width 99 height 21
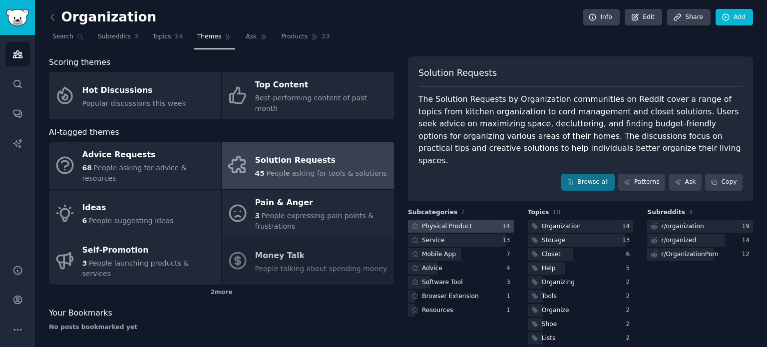
click at [474, 220] on div at bounding box center [461, 226] width 106 height 12
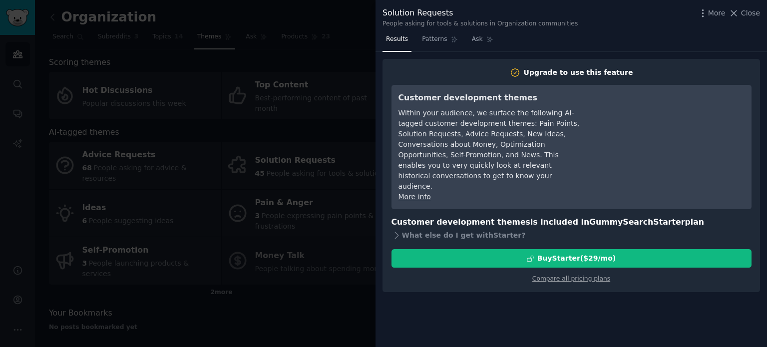
click at [116, 27] on div at bounding box center [383, 173] width 767 height 347
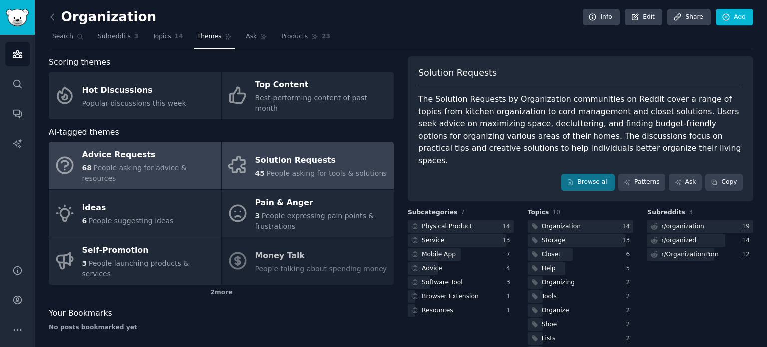
click at [110, 164] on span "People asking for advice & resources" at bounding box center [134, 173] width 104 height 18
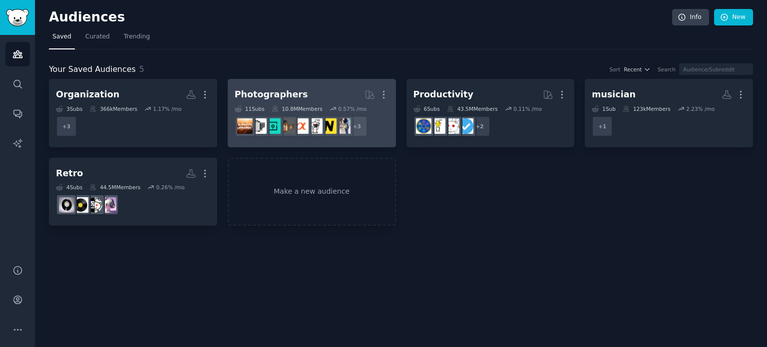
click at [285, 87] on h2 "Photographers More" at bounding box center [312, 94] width 154 height 17
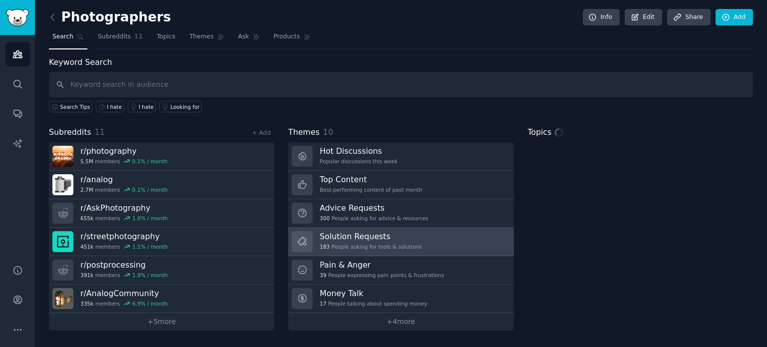
click at [365, 241] on div "Solution Requests 183 People asking for tools & solutions" at bounding box center [370, 241] width 102 height 21
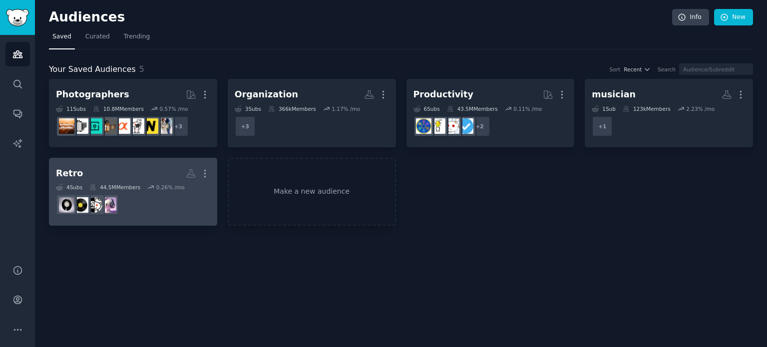
click at [120, 165] on h2 "Retro More" at bounding box center [133, 173] width 154 height 17
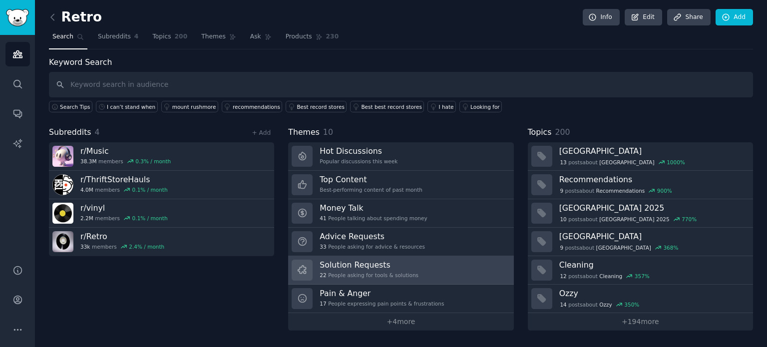
click at [367, 266] on h3 "Solution Requests" at bounding box center [368, 265] width 99 height 10
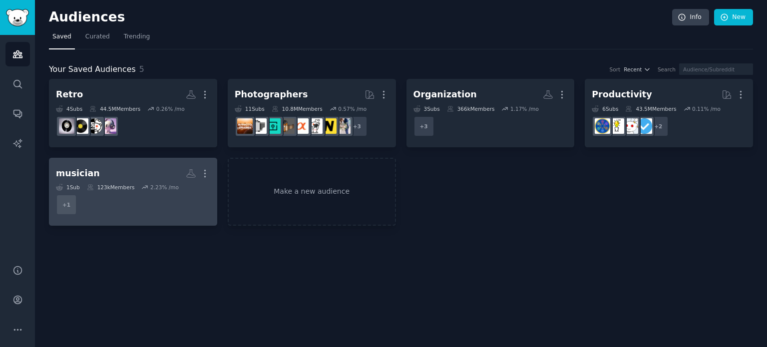
click at [122, 165] on h2 "musician More" at bounding box center [133, 173] width 154 height 17
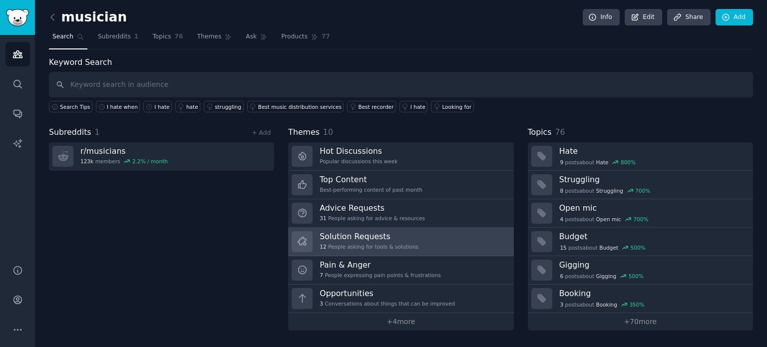
click at [358, 240] on h3 "Solution Requests" at bounding box center [368, 236] width 99 height 10
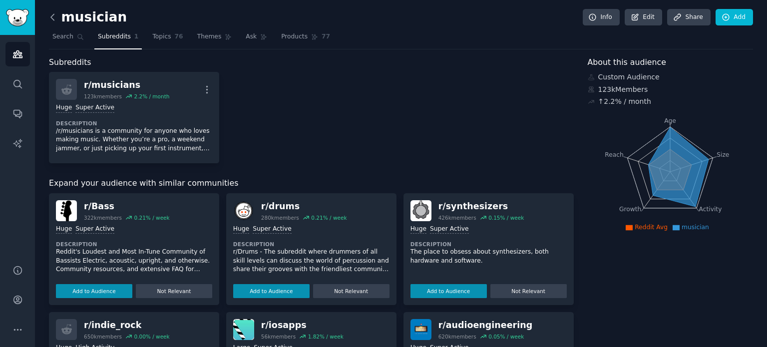
click at [52, 19] on icon at bounding box center [52, 17] width 3 height 6
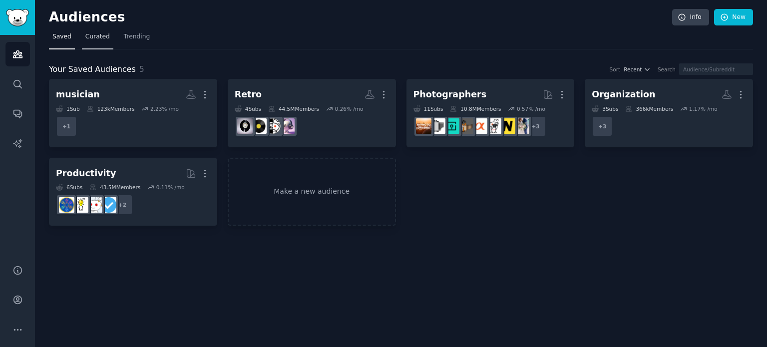
click at [95, 37] on span "Curated" at bounding box center [97, 36] width 24 height 9
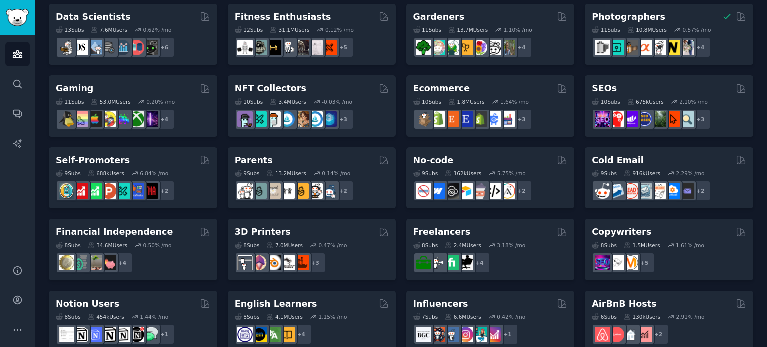
scroll to position [293, 0]
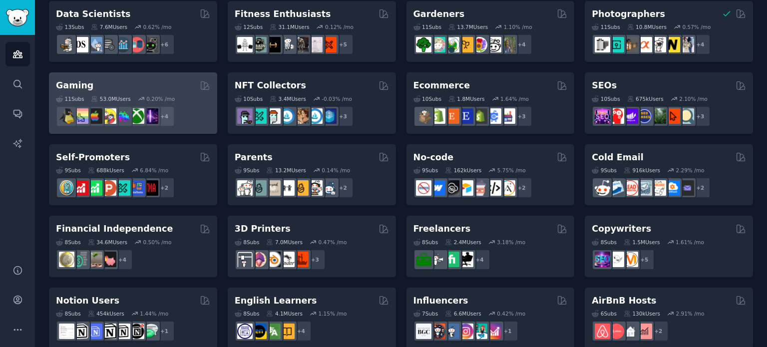
click at [141, 85] on div "Gaming Curated by GummySearch" at bounding box center [133, 85] width 154 height 12
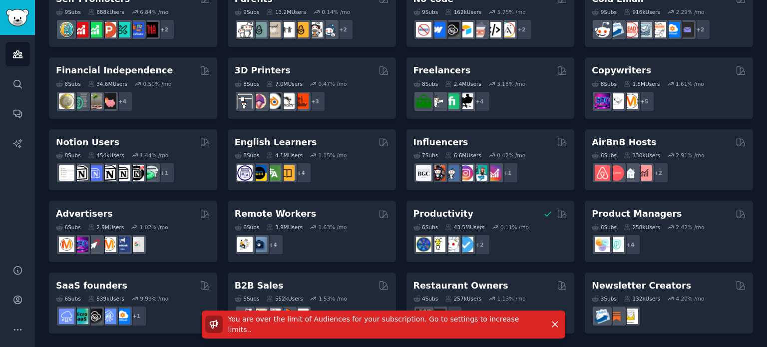
scroll to position [0, 0]
